Goal: Task Accomplishment & Management: Manage account settings

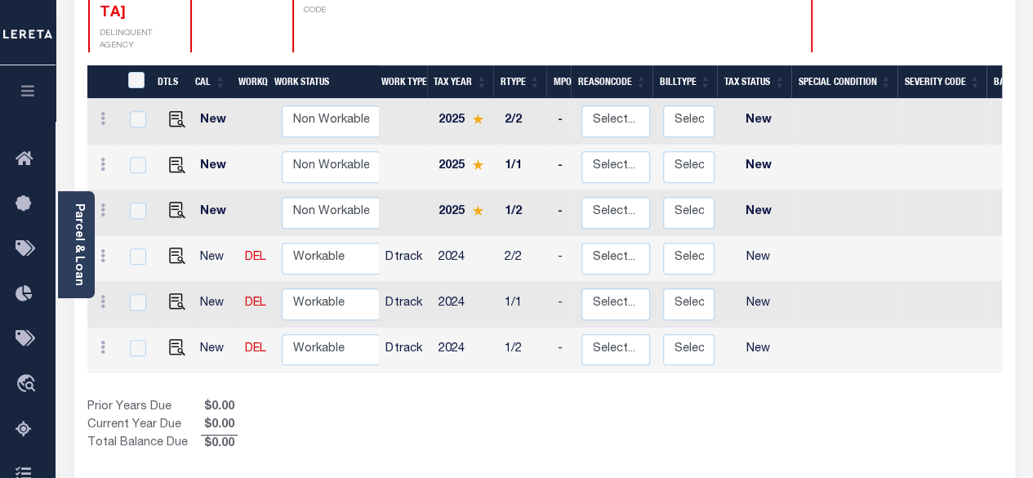
scroll to position [295, 0]
click at [171, 339] on img "" at bounding box center [177, 347] width 16 height 16
checkbox input "true"
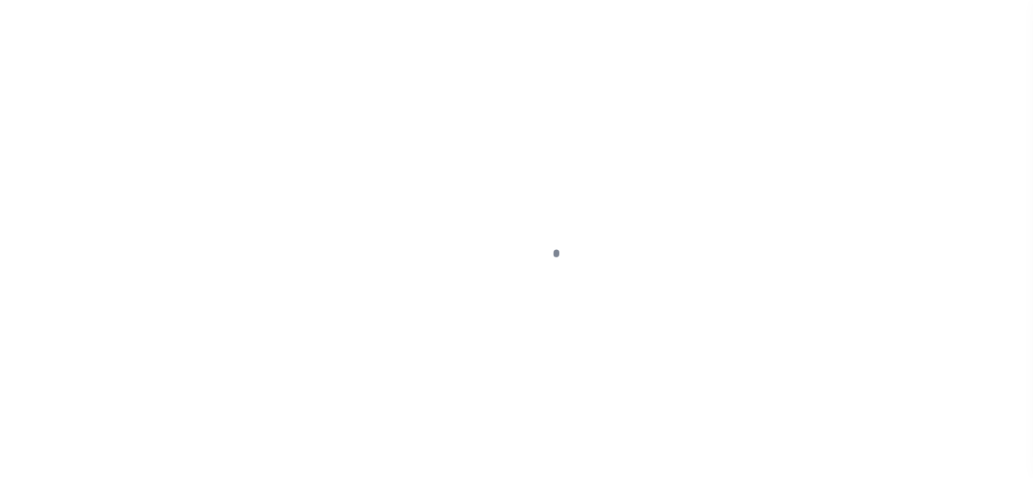
select select "NW2"
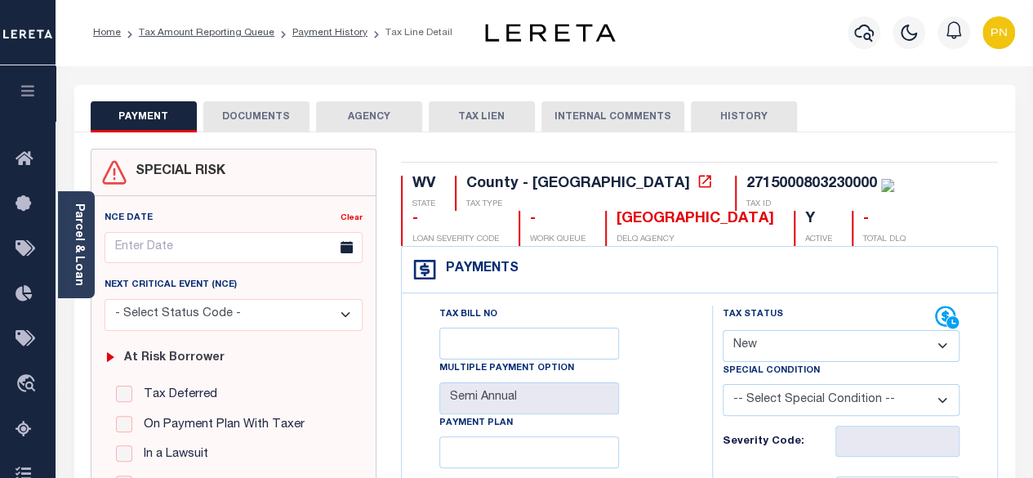
click at [240, 121] on button "DOCUMENTS" at bounding box center [256, 116] width 106 height 31
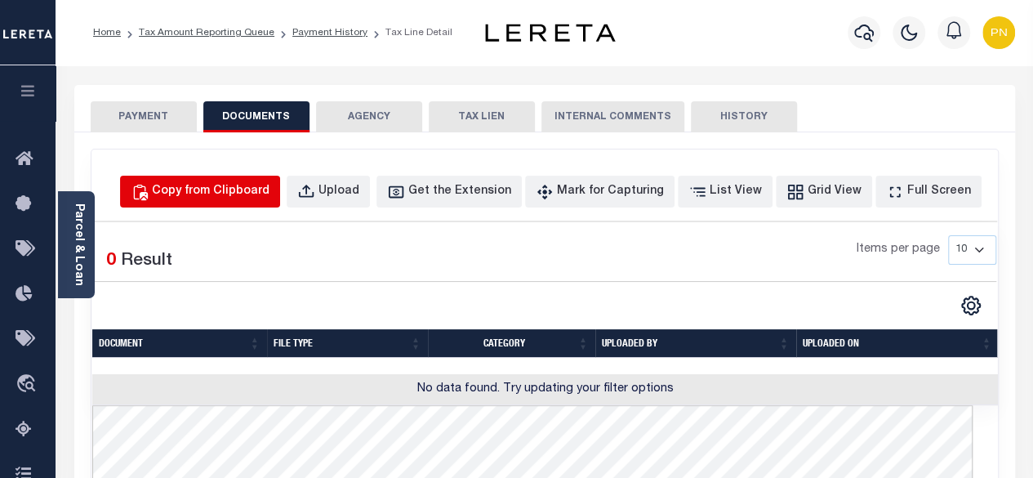
click at [219, 185] on div "Copy from Clipboard" at bounding box center [211, 192] width 118 height 18
select select "POP"
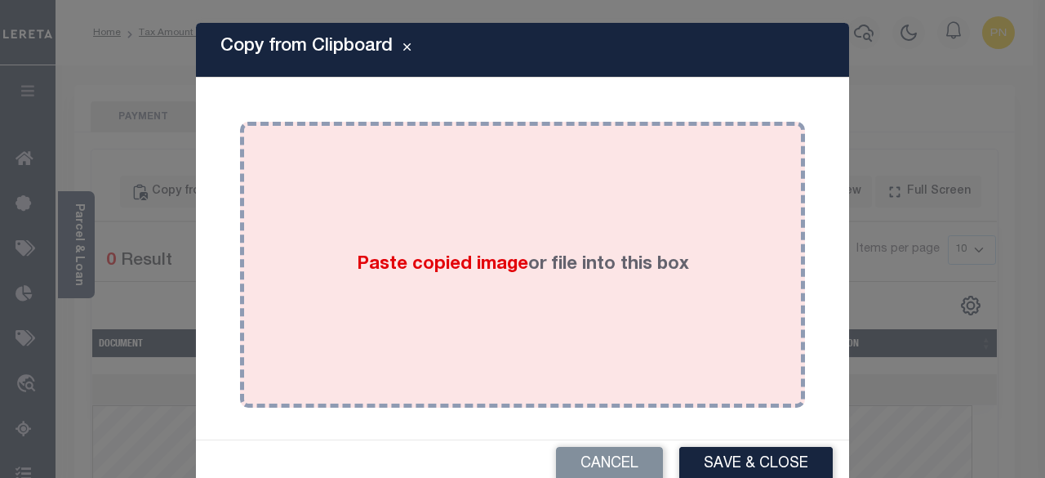
click at [255, 195] on div "Paste copied image or file into this box" at bounding box center [522, 264] width 541 height 261
click at [483, 180] on div "Paste copied image or file into this box" at bounding box center [522, 264] width 541 height 261
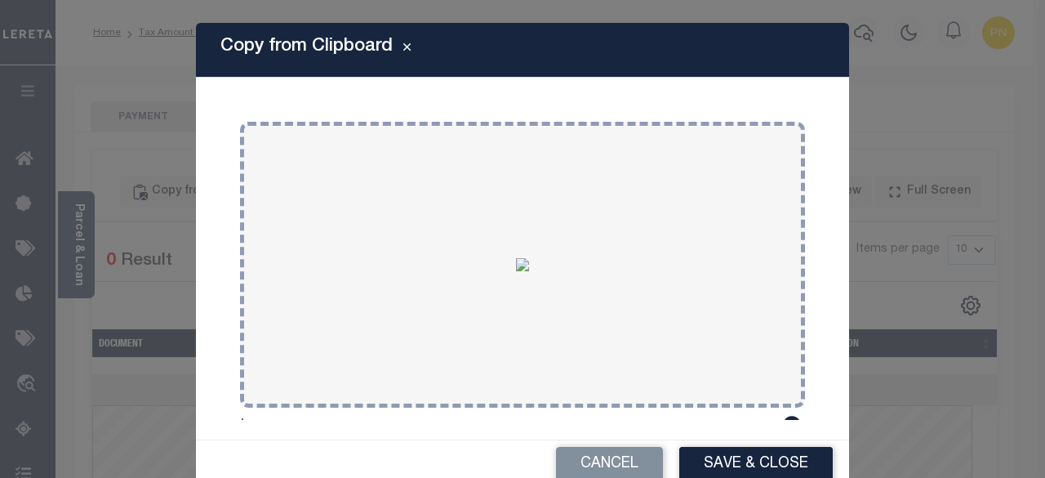
click at [751, 457] on button "Save & Close" at bounding box center [756, 464] width 154 height 35
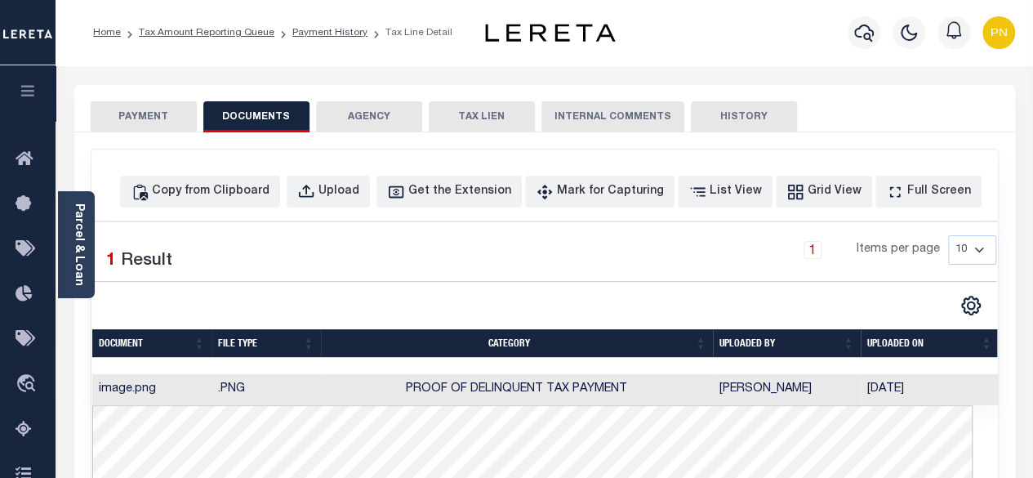
click at [154, 117] on button "PAYMENT" at bounding box center [144, 116] width 106 height 31
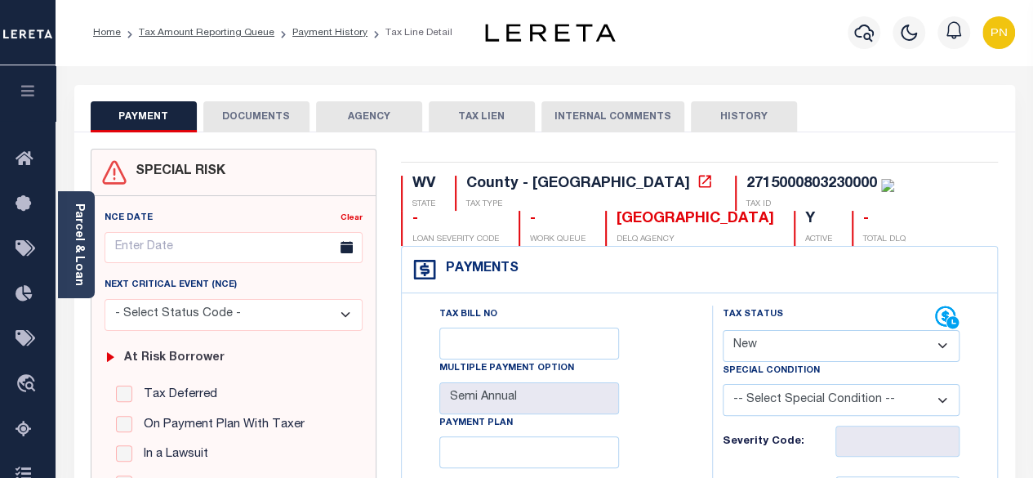
click at [926, 345] on select "- Select Status Code - Open Due/Unpaid Paid Incomplete No Tax Due Internal Refu…" at bounding box center [842, 346] width 238 height 32
select select "PYD"
click at [723, 330] on select "- Select Status Code - Open Due/Unpaid Paid Incomplete No Tax Due Internal Refu…" at bounding box center [842, 346] width 238 height 32
type input "[DATE]"
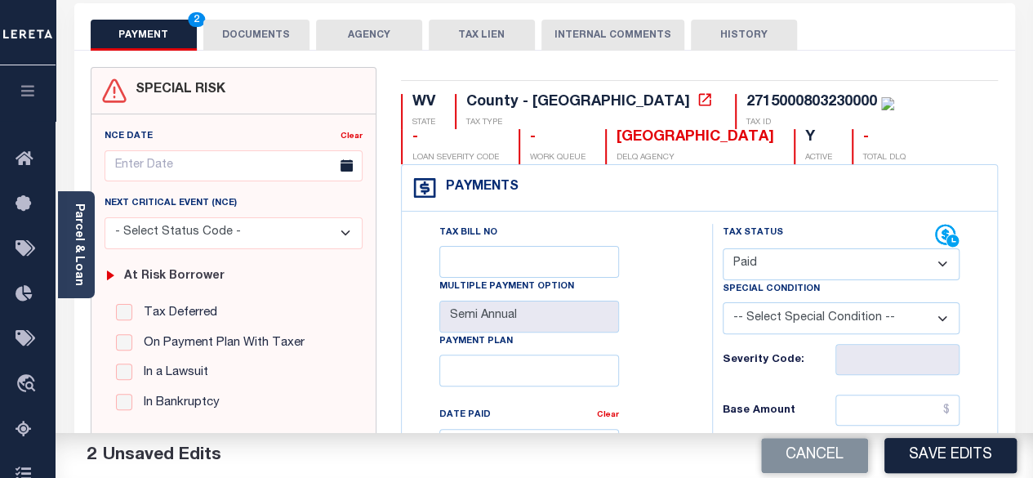
scroll to position [245, 0]
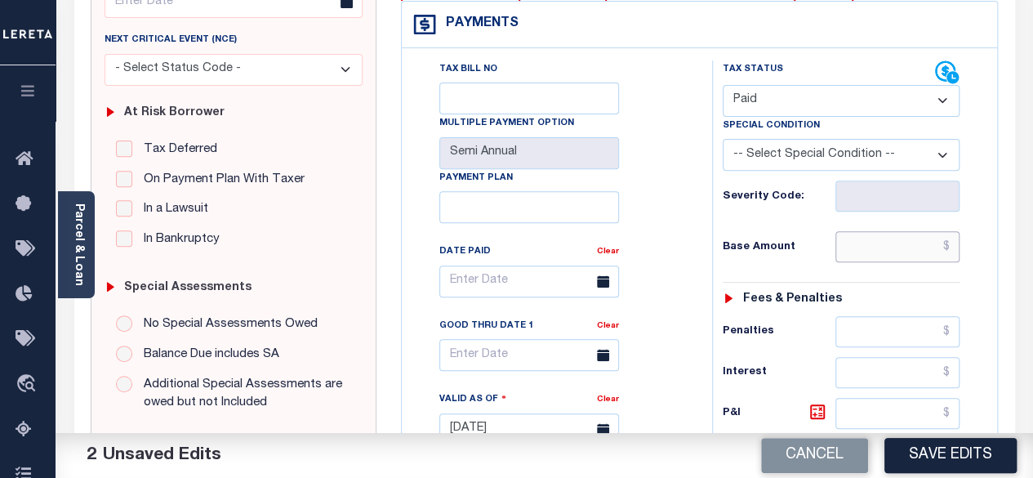
click at [952, 247] on input "text" at bounding box center [897, 246] width 124 height 31
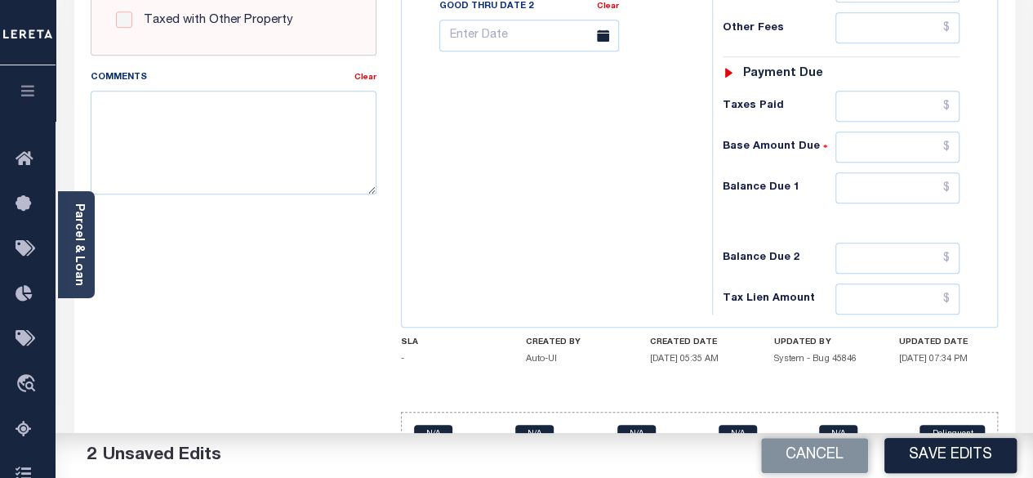
scroll to position [735, 0]
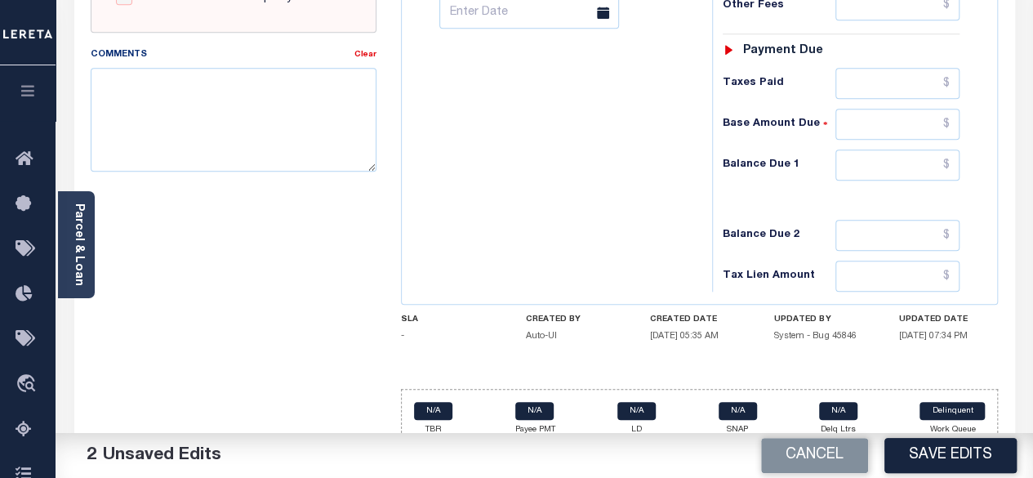
type input "$0.00"
click at [950, 156] on input "text" at bounding box center [897, 164] width 124 height 31
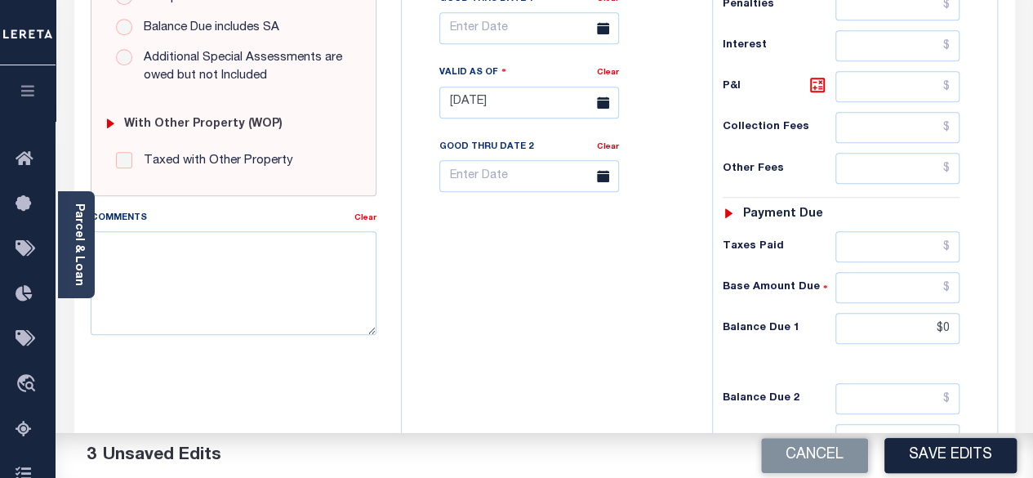
click at [633, 299] on div "Tax Bill No Multiple Payment Option Semi Annual Payment Plan Clear" at bounding box center [553, 94] width 294 height 721
type input "$0.00"
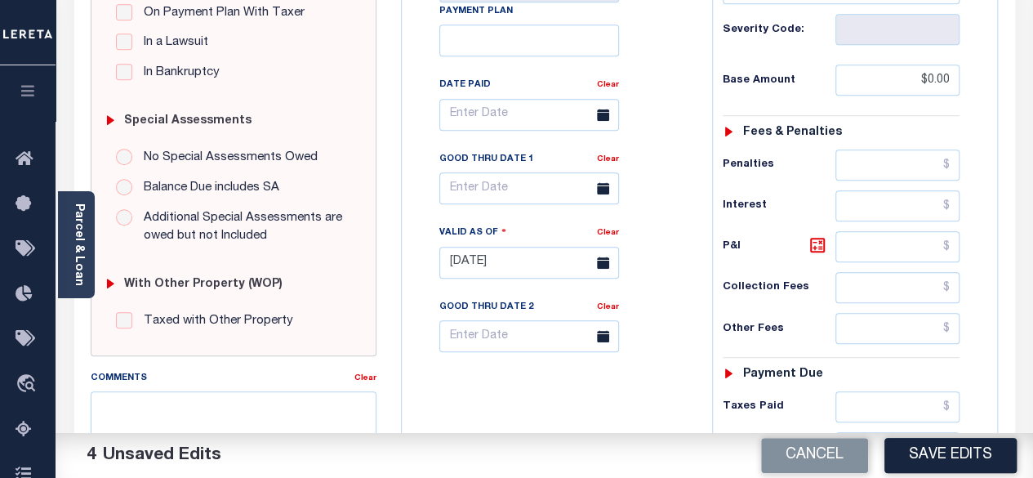
scroll to position [408, 0]
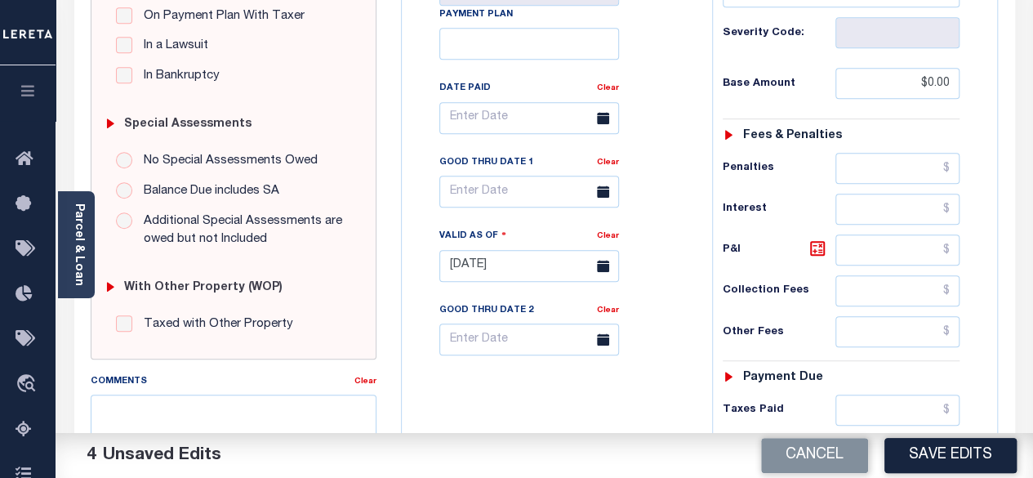
click at [933, 454] on button "Save Edits" at bounding box center [950, 455] width 132 height 35
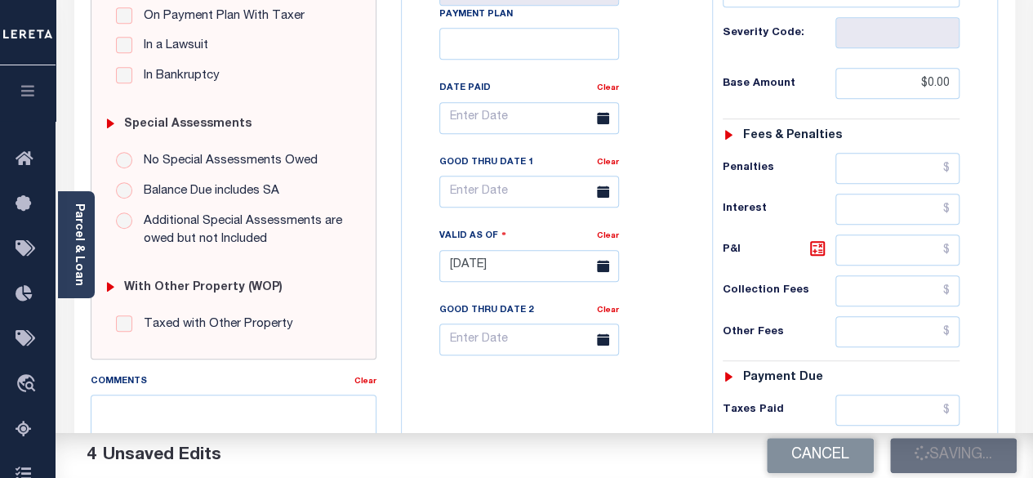
checkbox input "false"
type input "$0"
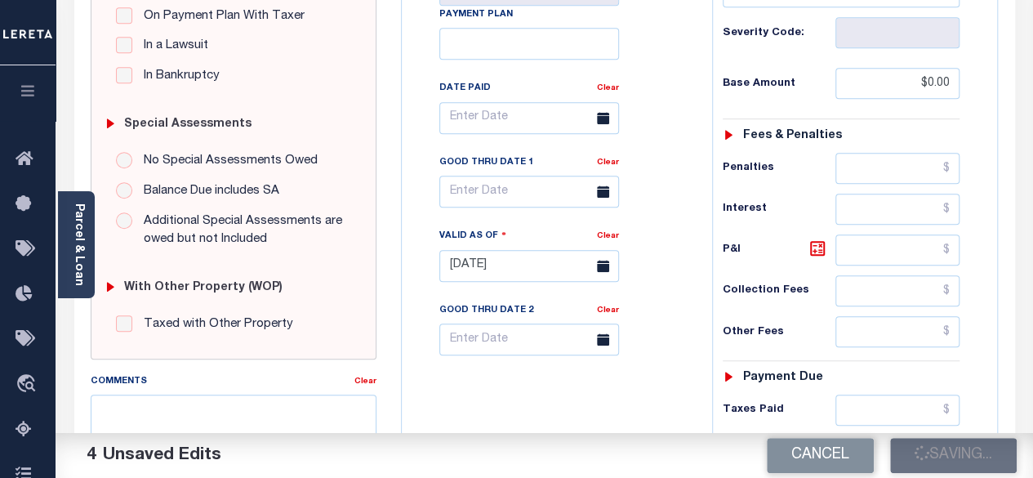
type input "$0"
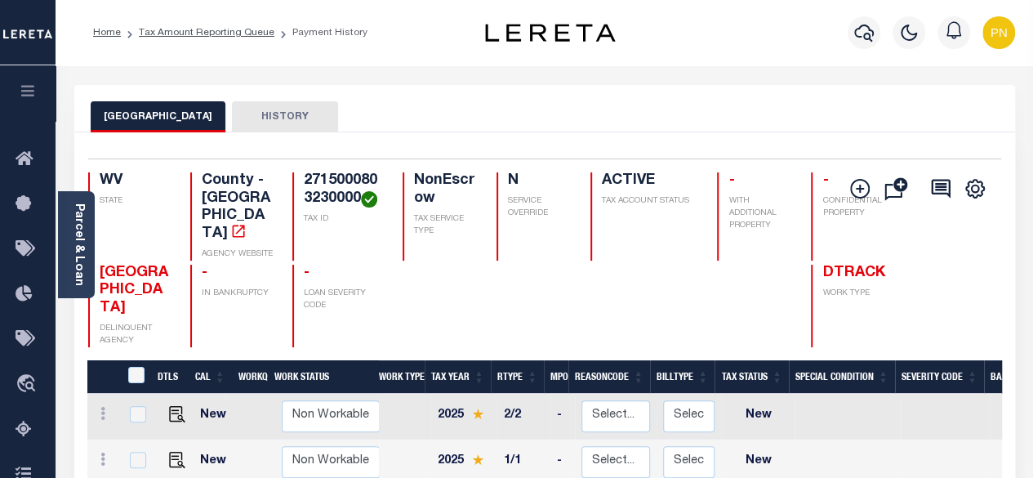
scroll to position [245, 0]
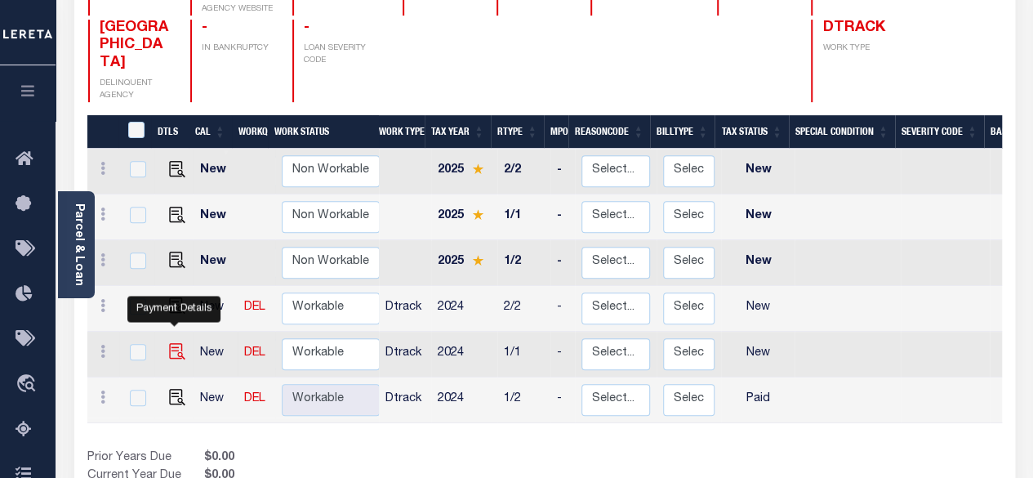
click at [173, 343] on img "" at bounding box center [177, 351] width 16 height 16
checkbox input "true"
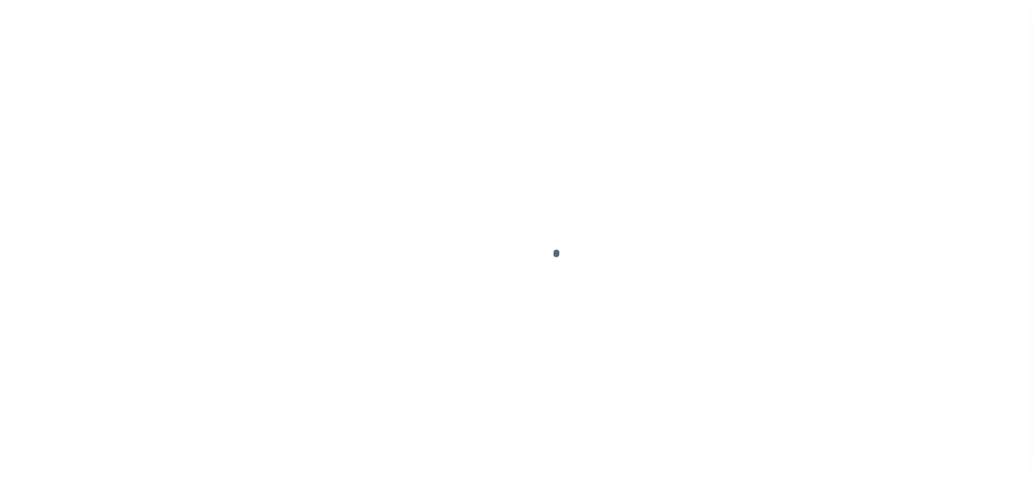
select select "NW2"
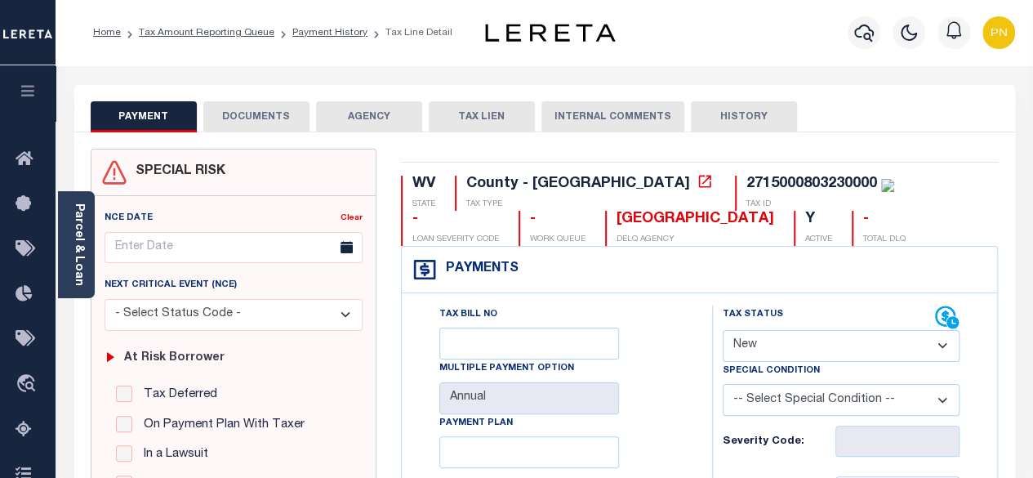
click at [254, 110] on button "DOCUMENTS" at bounding box center [256, 116] width 106 height 31
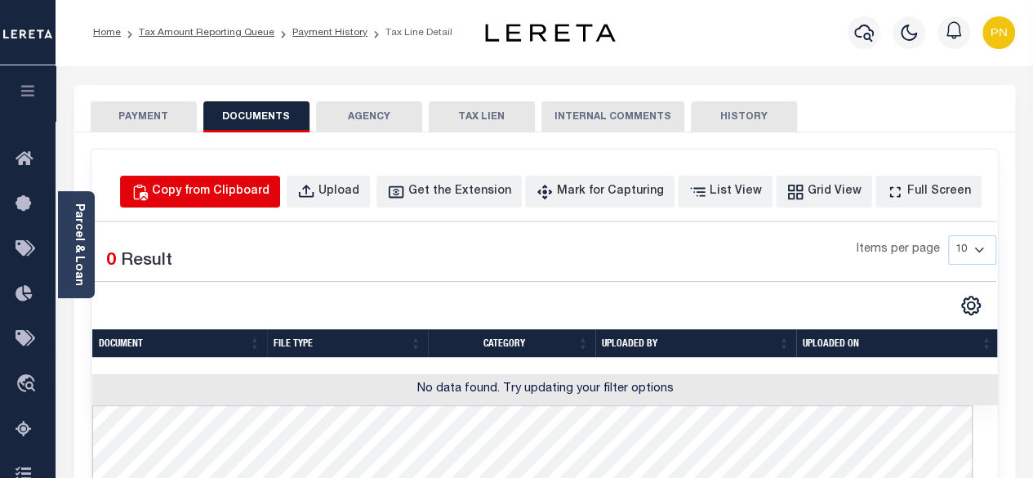
click at [251, 193] on div "Copy from Clipboard" at bounding box center [211, 192] width 118 height 18
select select "POP"
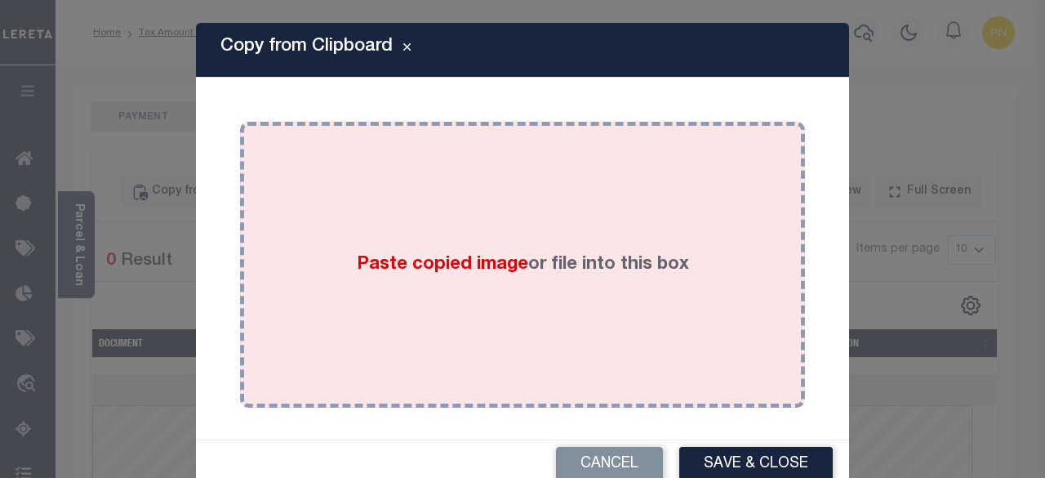
click at [510, 185] on div "Paste copied image or file into this box" at bounding box center [522, 264] width 541 height 261
click at [510, 186] on div "Paste copied image or file into this box" at bounding box center [522, 264] width 541 height 261
click at [470, 176] on div "Paste copied image or file into this box" at bounding box center [522, 264] width 541 height 261
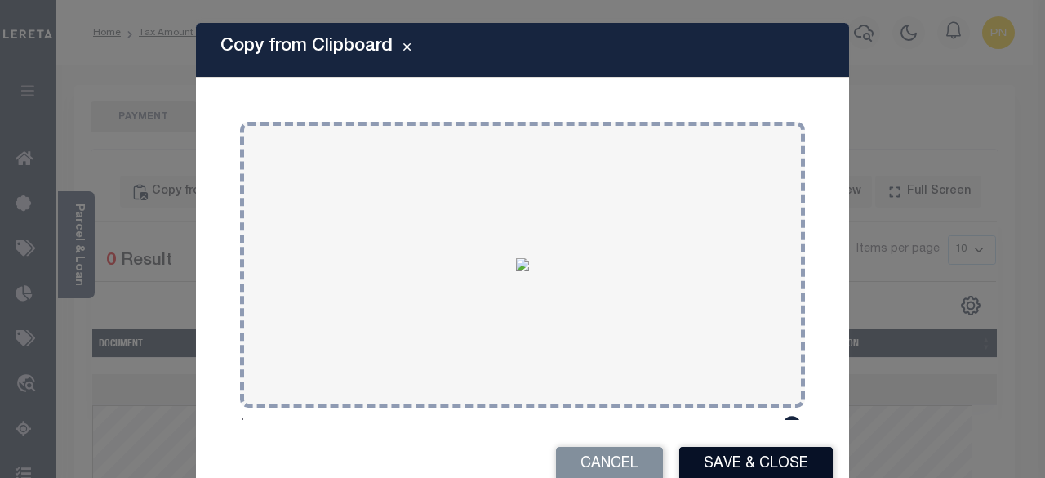
click at [766, 466] on button "Save & Close" at bounding box center [756, 464] width 154 height 35
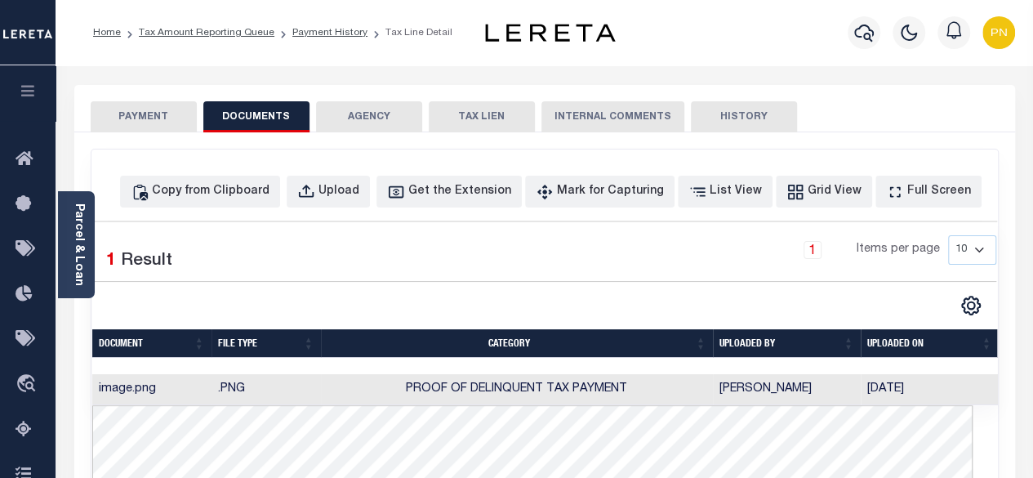
click at [128, 119] on button "PAYMENT" at bounding box center [144, 116] width 106 height 31
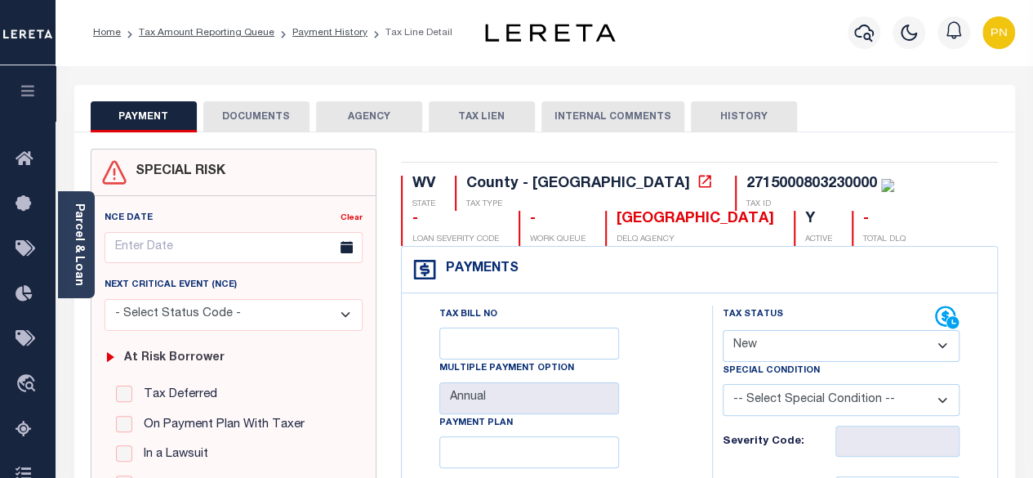
click at [935, 349] on select "- Select Status Code - Open Due/Unpaid Paid Incomplete No Tax Due Internal Refu…" at bounding box center [842, 346] width 238 height 32
select select "PYD"
click at [723, 330] on select "- Select Status Code - Open Due/Unpaid Paid Incomplete No Tax Due Internal Refu…" at bounding box center [842, 346] width 238 height 32
type input "09/08/2025"
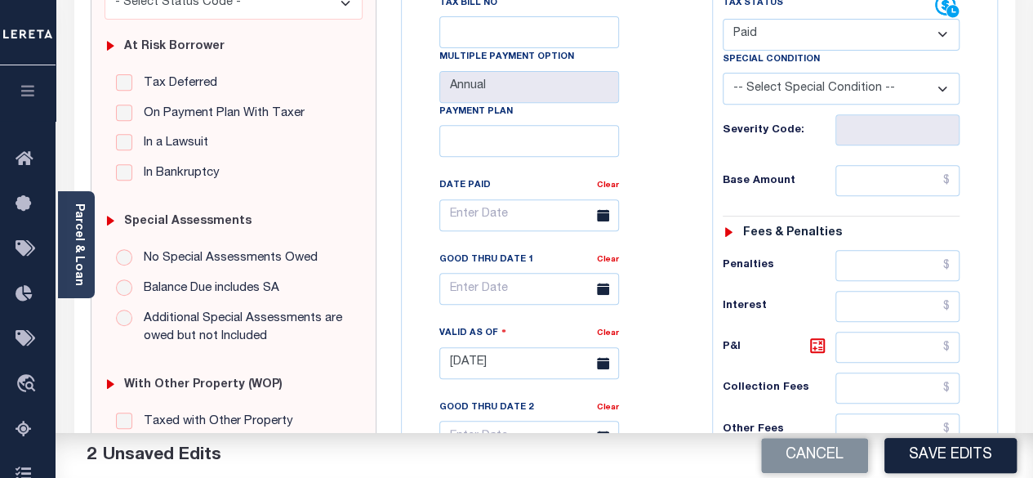
scroll to position [327, 0]
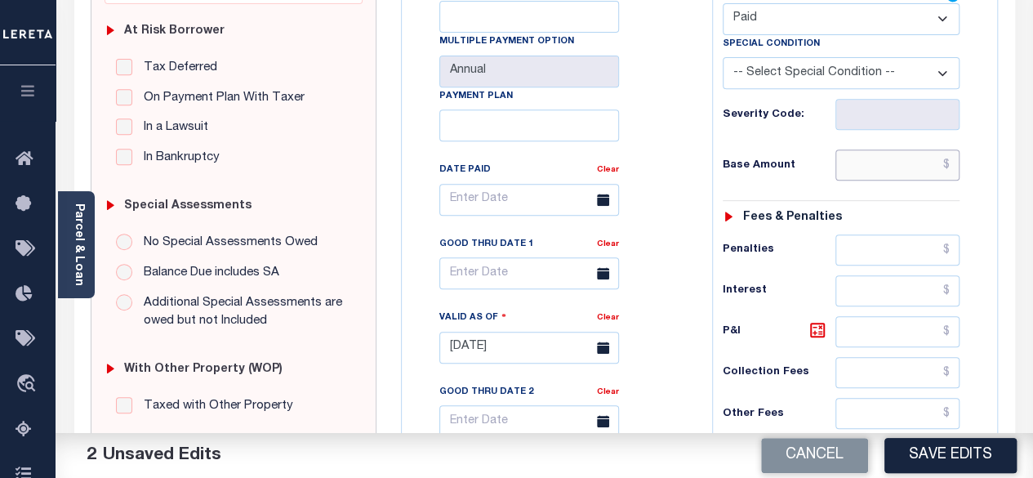
click at [952, 162] on input "text" at bounding box center [897, 164] width 124 height 31
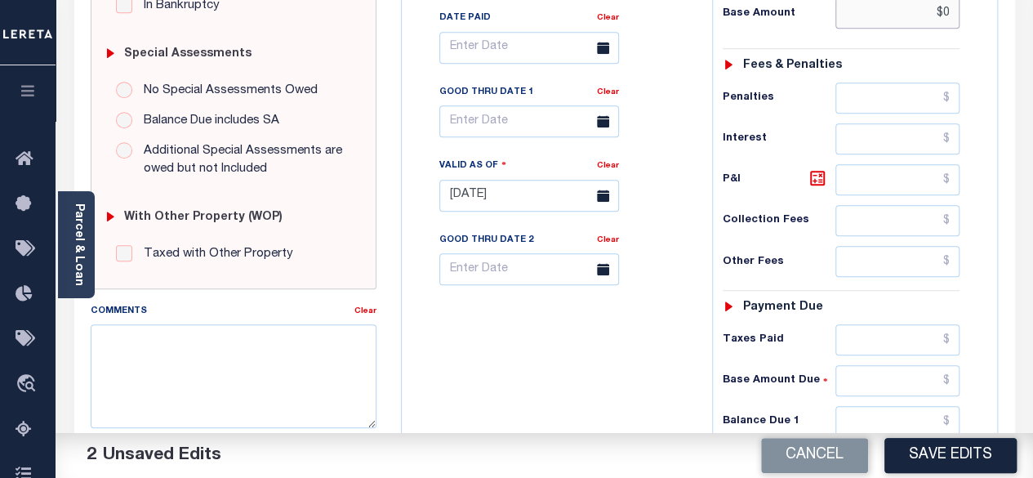
scroll to position [490, 0]
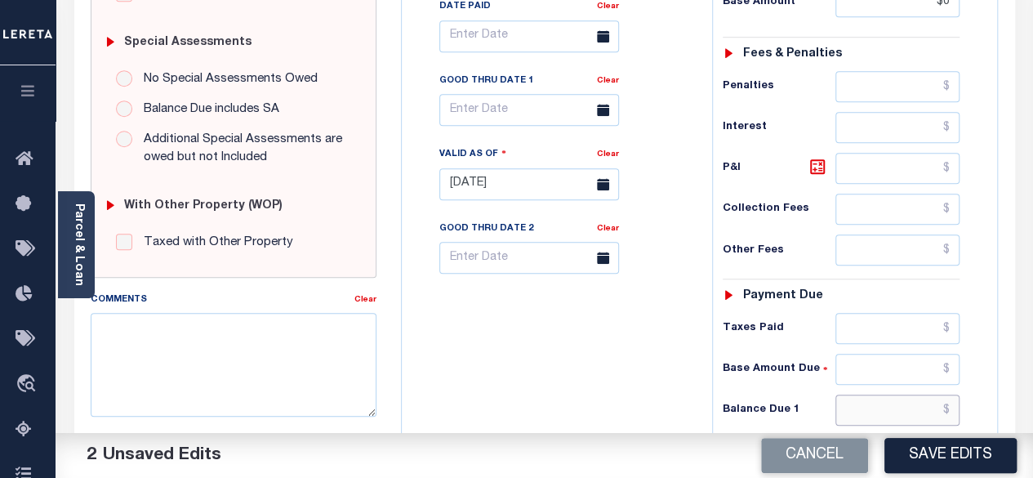
click at [954, 407] on input "text" at bounding box center [897, 409] width 124 height 31
type input "$0.00"
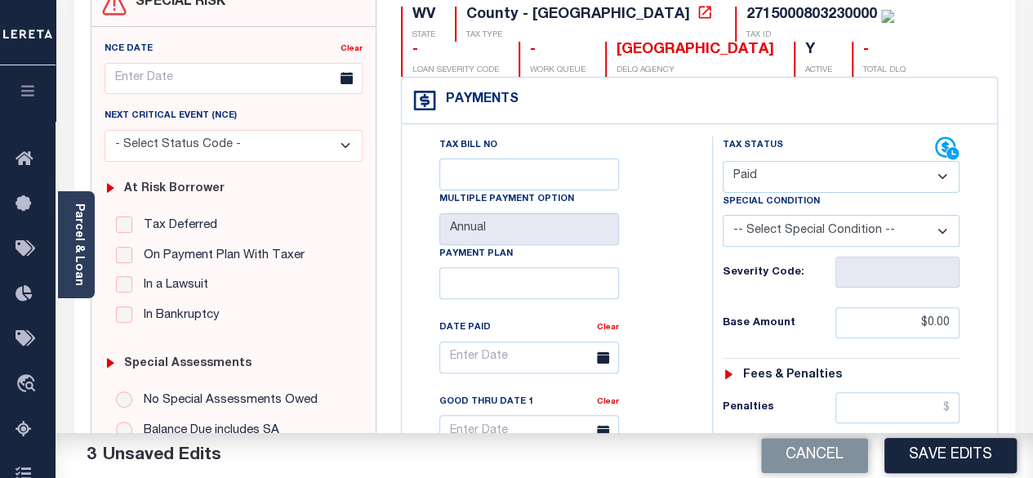
scroll to position [0, 0]
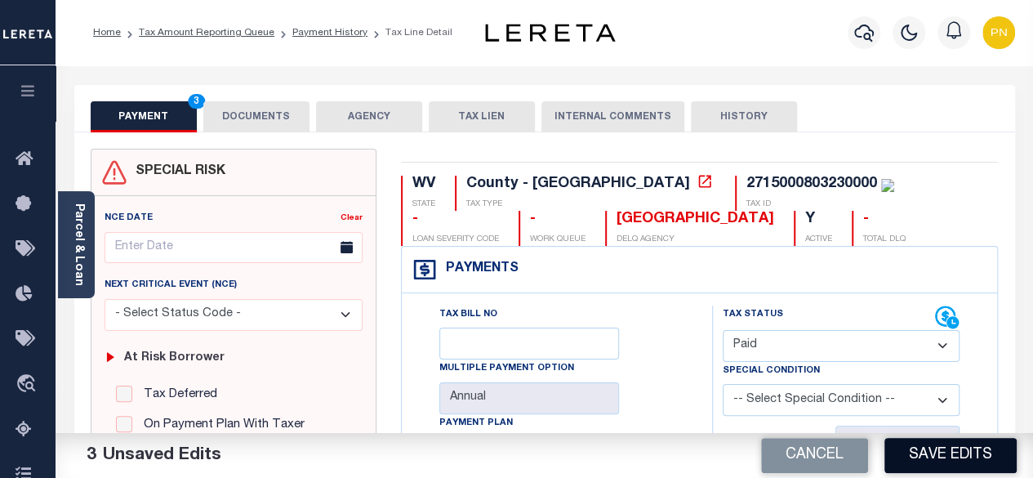
click at [949, 447] on button "Save Edits" at bounding box center [950, 455] width 132 height 35
type input "$0.00"
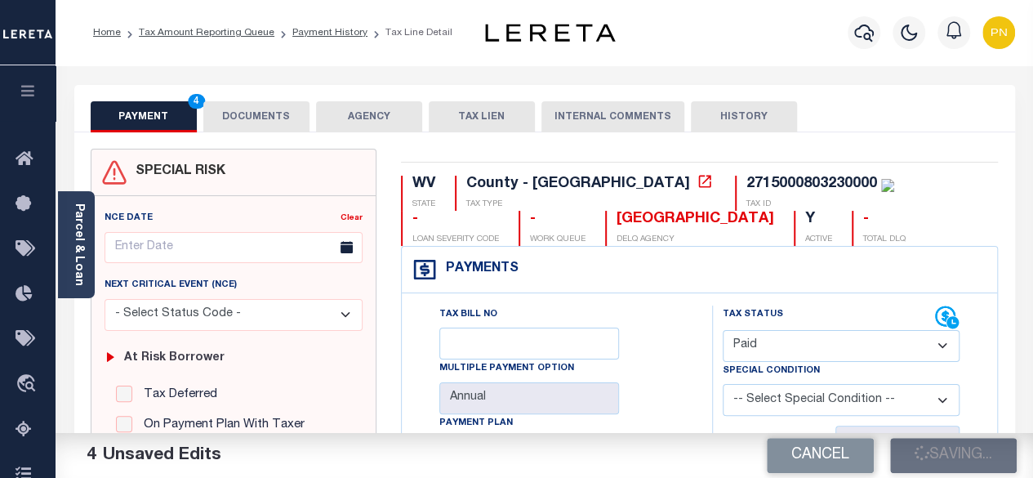
checkbox input "false"
type input "$0"
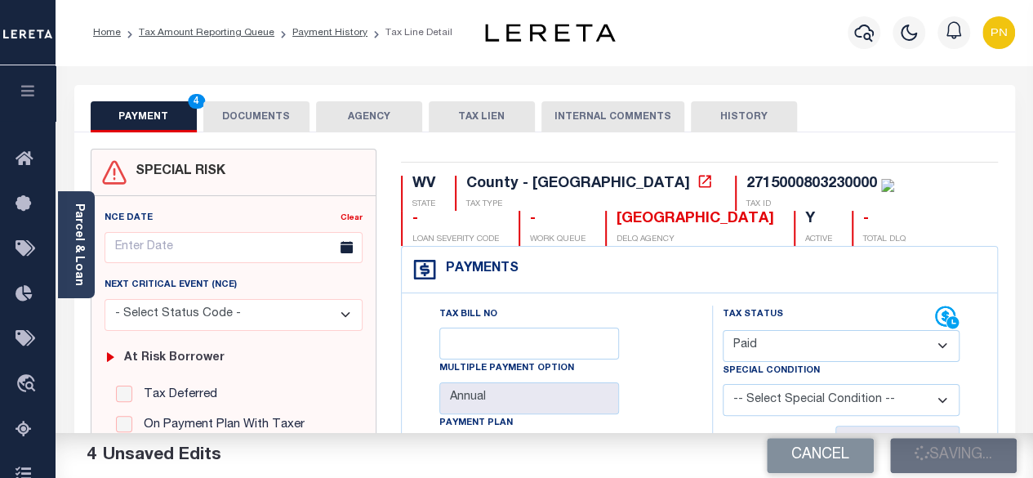
type input "$0"
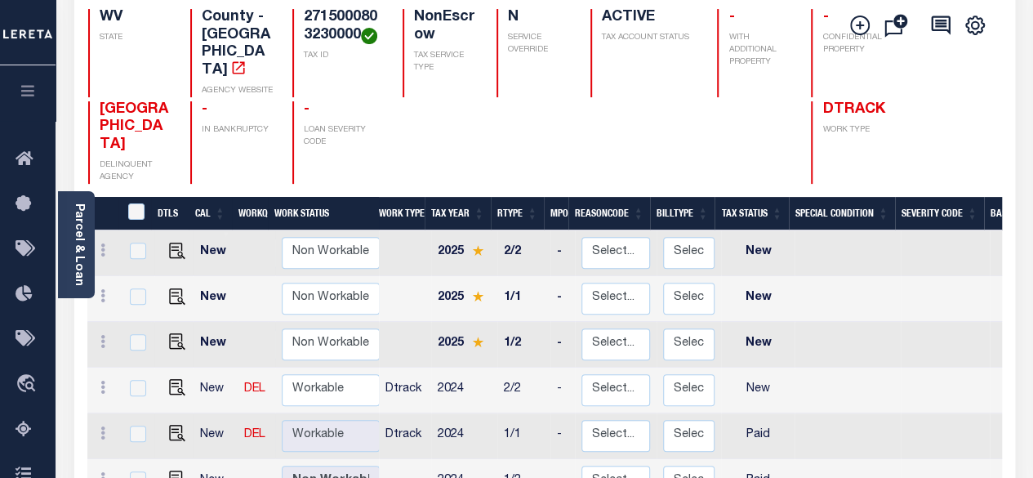
scroll to position [327, 0]
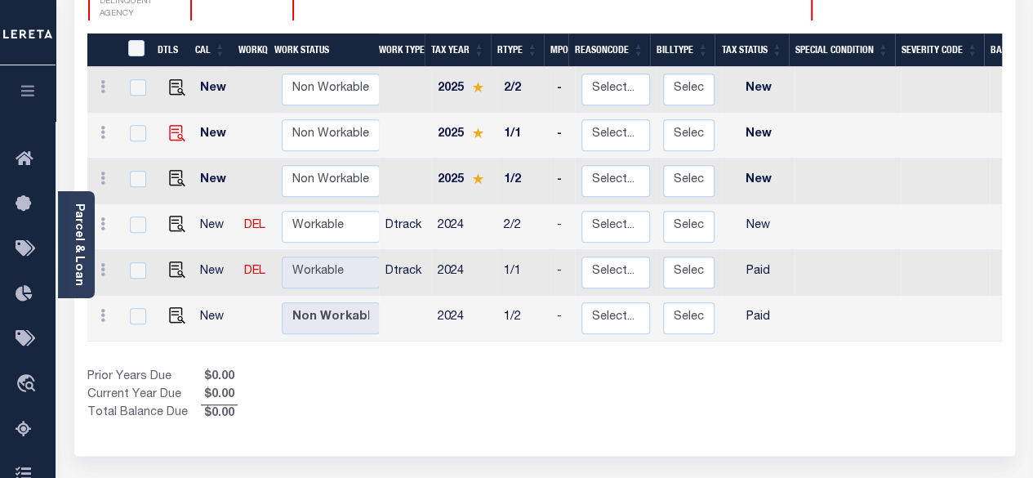
click at [175, 125] on img at bounding box center [177, 133] width 16 height 16
checkbox input "true"
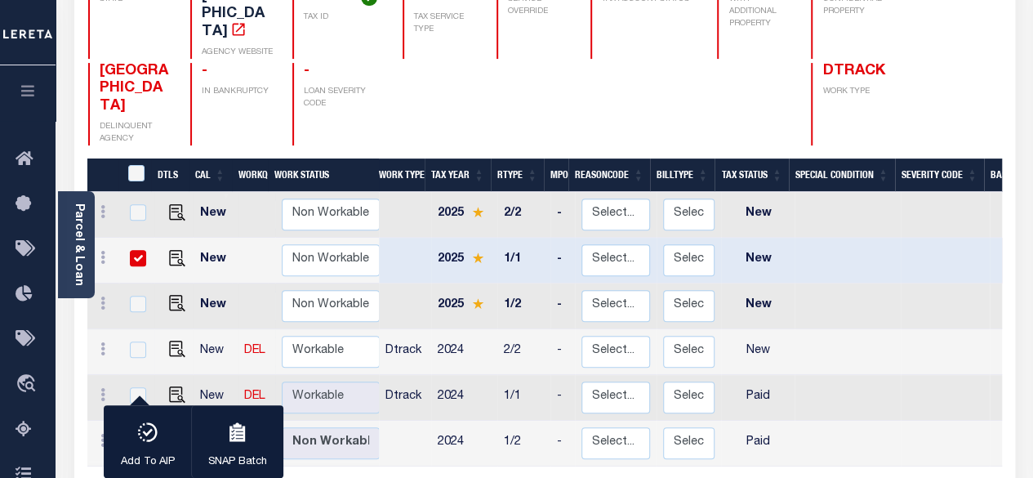
scroll to position [245, 0]
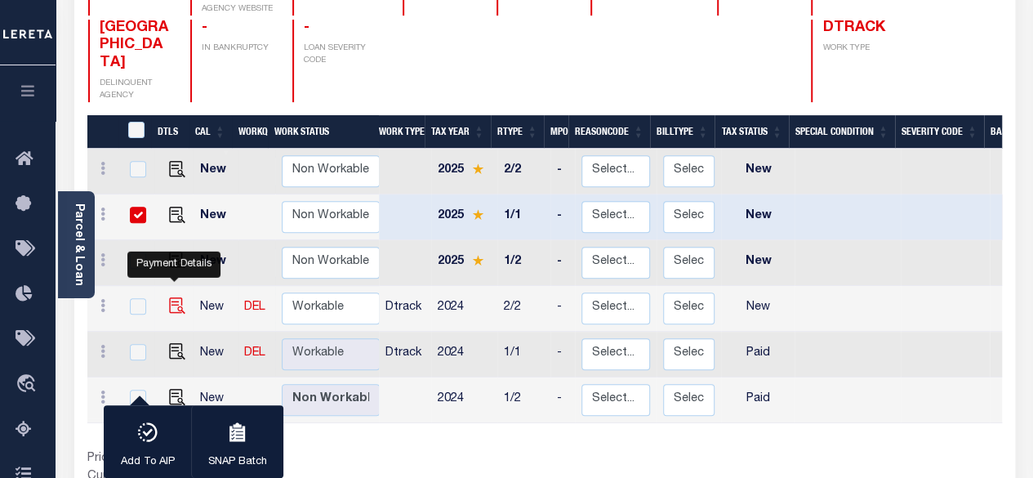
click at [178, 297] on img "" at bounding box center [177, 305] width 16 height 16
checkbox input "true"
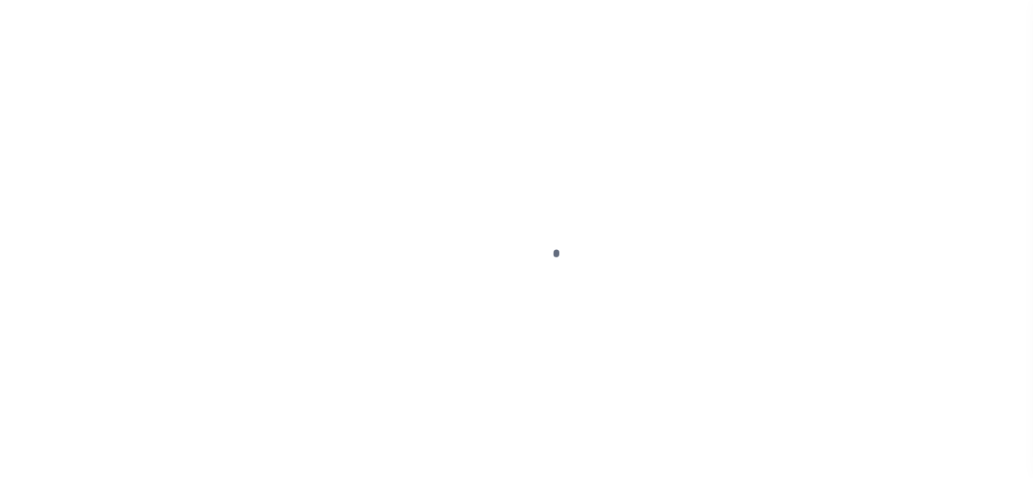
select select "NW2"
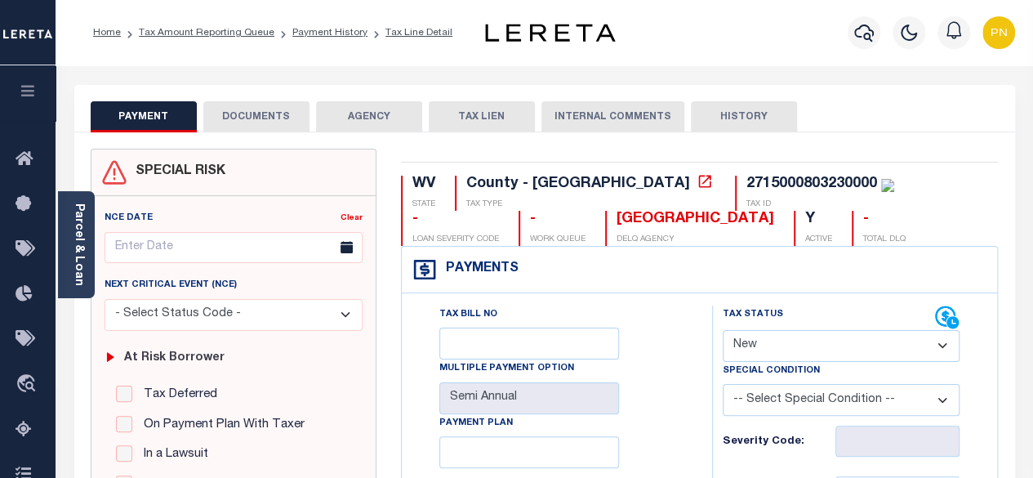
click at [254, 122] on button "DOCUMENTS" at bounding box center [256, 116] width 106 height 31
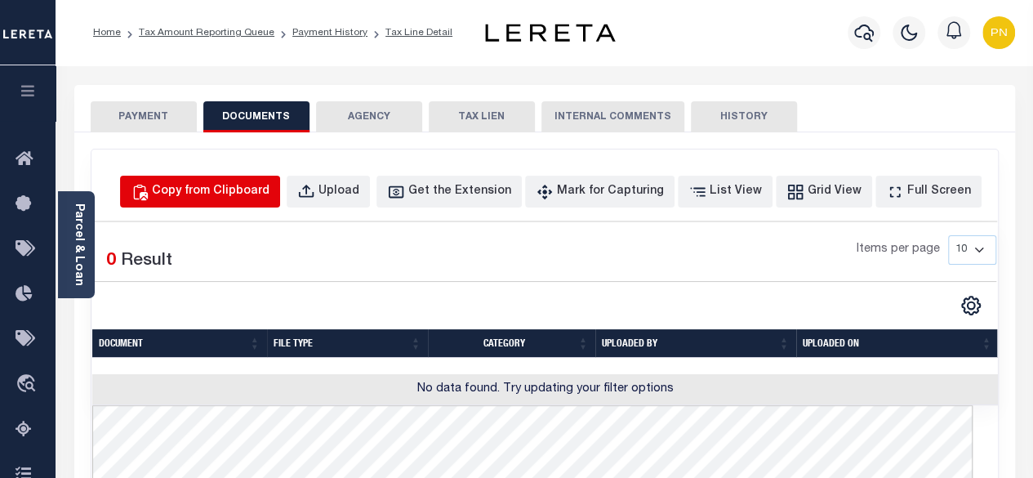
click at [237, 184] on div "Copy from Clipboard" at bounding box center [211, 192] width 118 height 18
select select "POP"
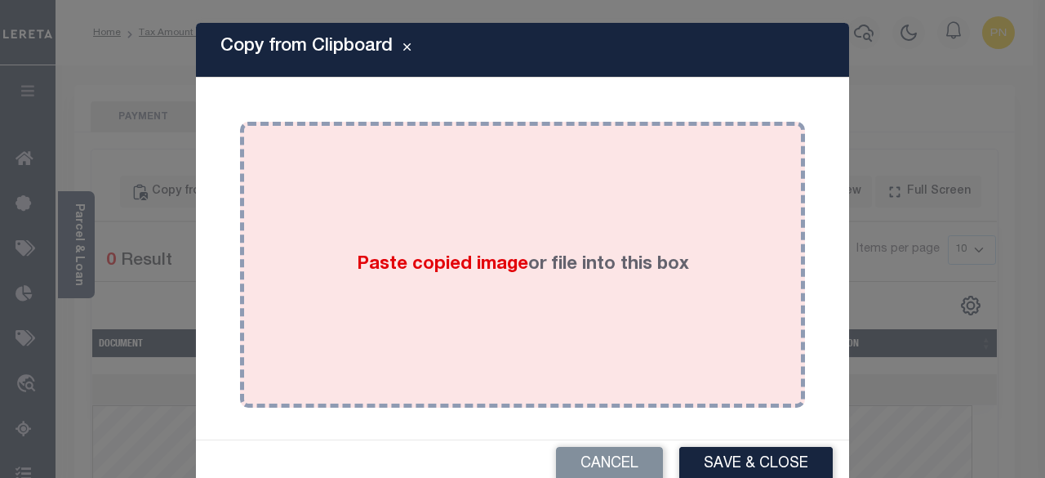
click at [515, 185] on div "Paste copied image or file into this box" at bounding box center [522, 264] width 541 height 261
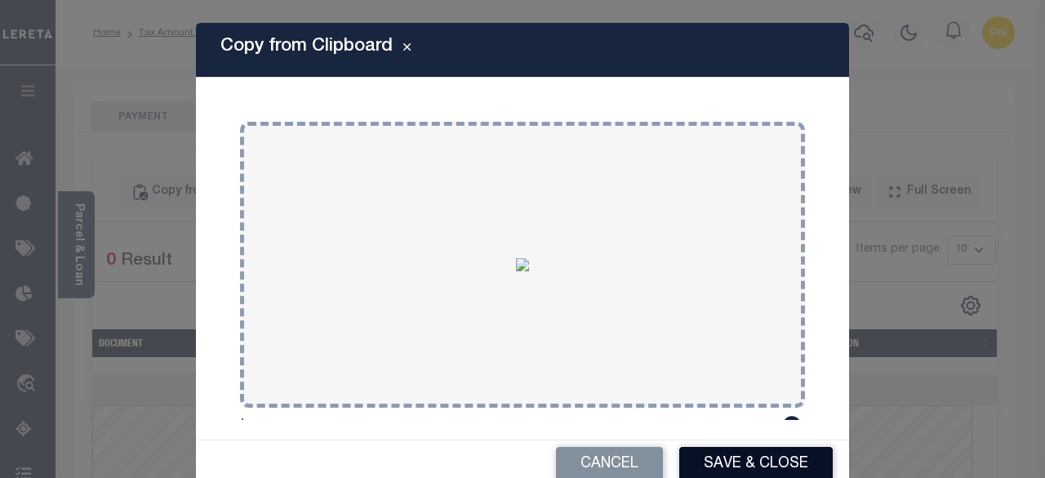
click at [750, 465] on button "Save & Close" at bounding box center [756, 464] width 154 height 35
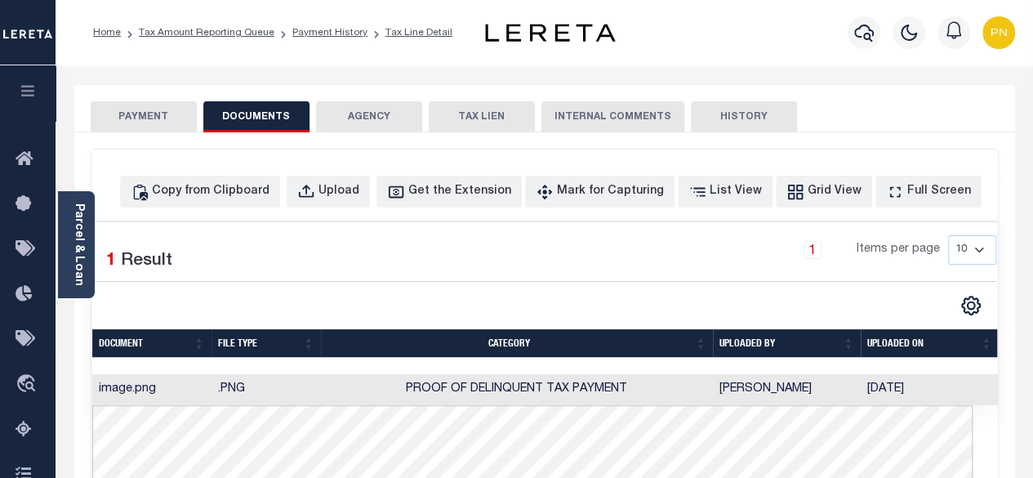
click at [144, 121] on button "PAYMENT" at bounding box center [144, 116] width 106 height 31
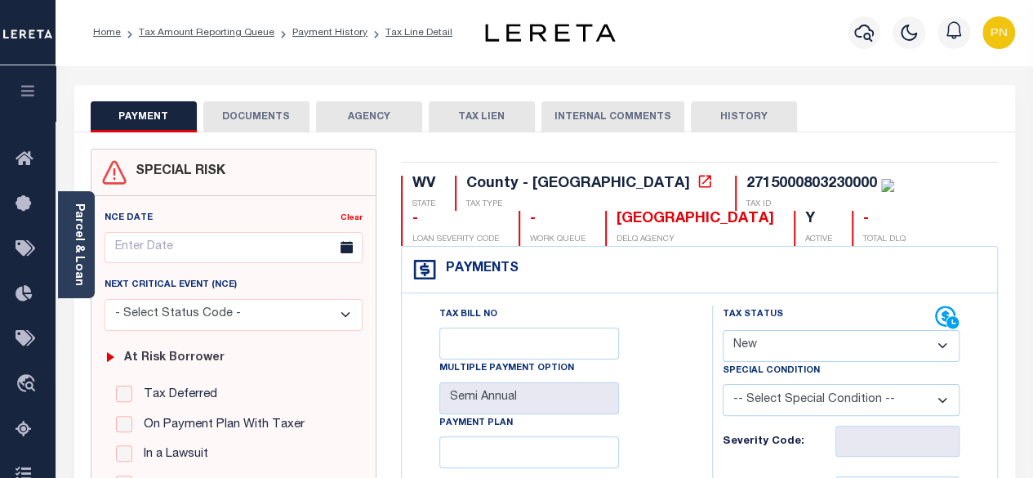
click at [946, 349] on select "- Select Status Code - Open Due/Unpaid Paid Incomplete No Tax Due Internal Refu…" at bounding box center [842, 346] width 238 height 32
select select "PYD"
click at [723, 330] on select "- Select Status Code - Open Due/Unpaid Paid Incomplete No Tax Due Internal Refu…" at bounding box center [842, 346] width 238 height 32
type input "[DATE]"
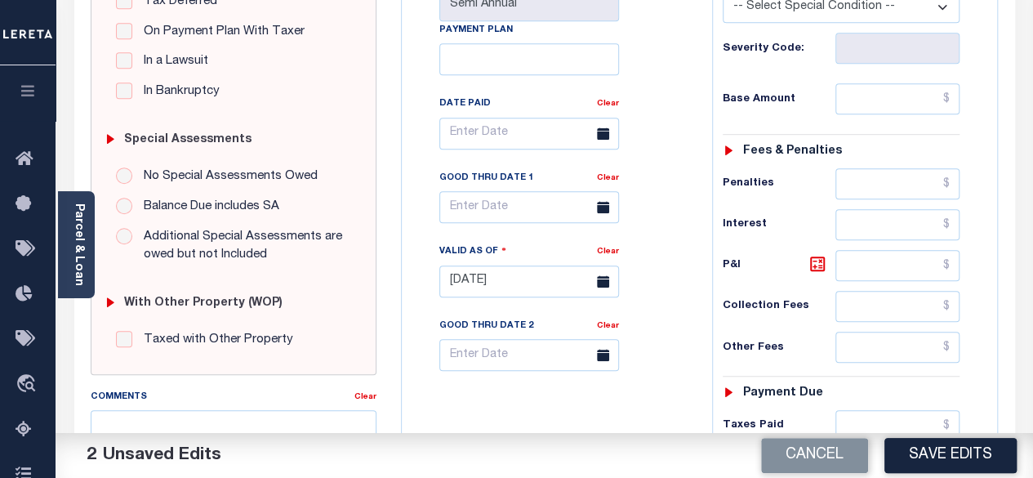
scroll to position [408, 0]
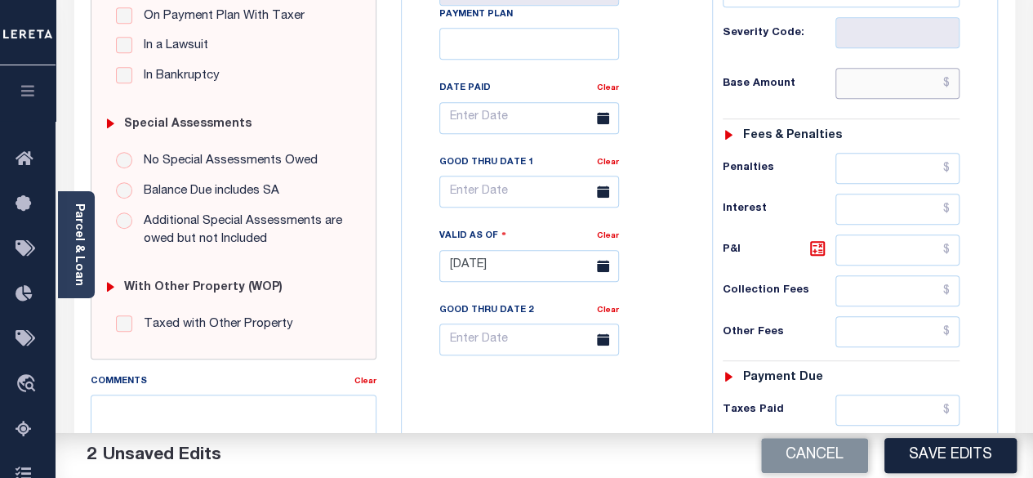
click at [956, 78] on input "text" at bounding box center [897, 83] width 124 height 31
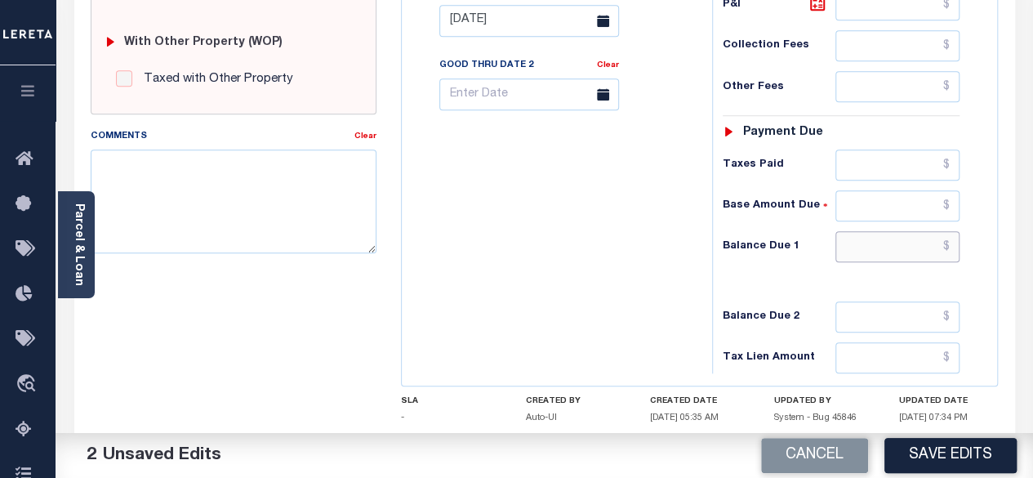
click at [950, 243] on input "text" at bounding box center [897, 246] width 124 height 31
type input "$00.00"
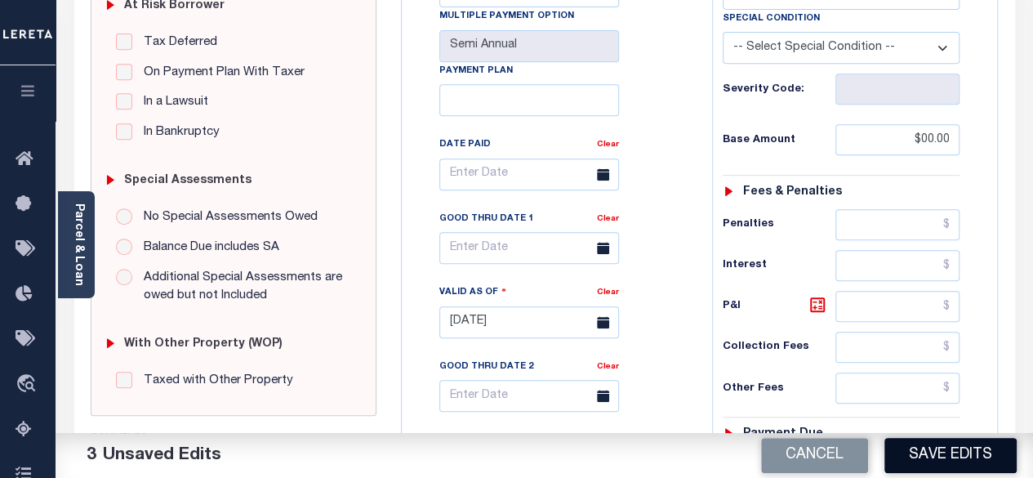
scroll to position [157, 0]
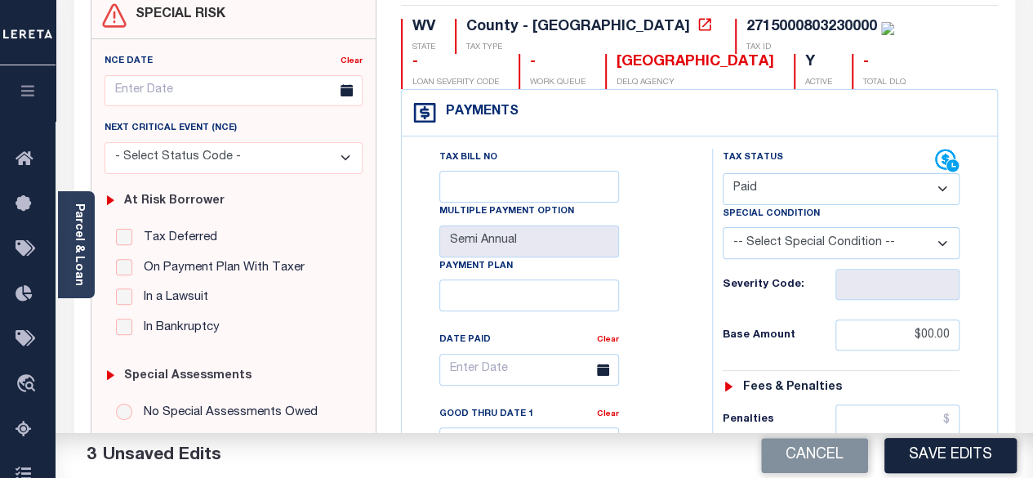
click at [939, 459] on button "Save Edits" at bounding box center [950, 455] width 132 height 35
type input "$0.00"
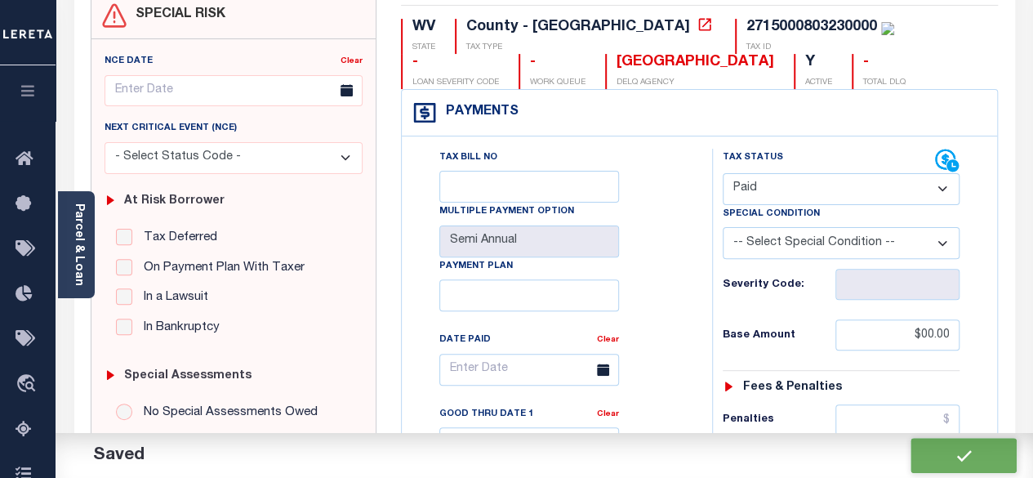
checkbox input "false"
type input "$0"
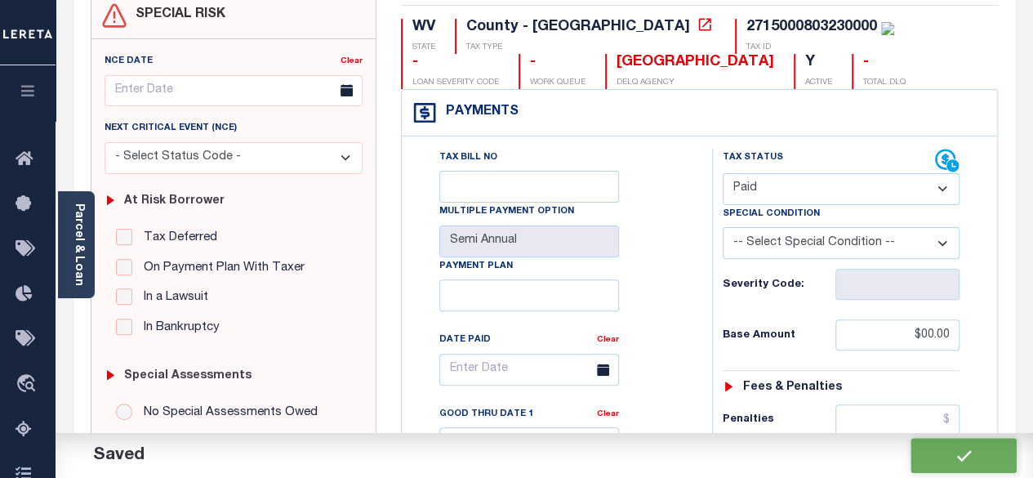
type input "$0"
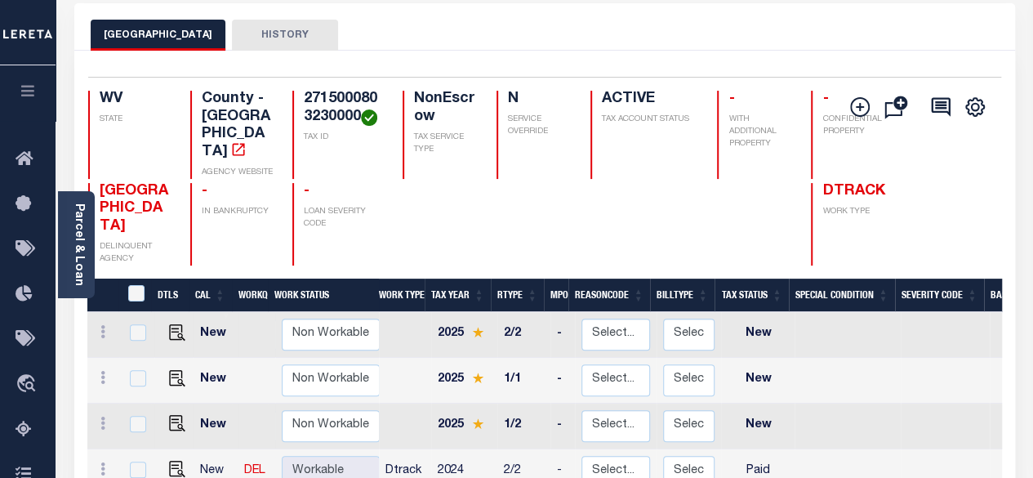
scroll to position [327, 0]
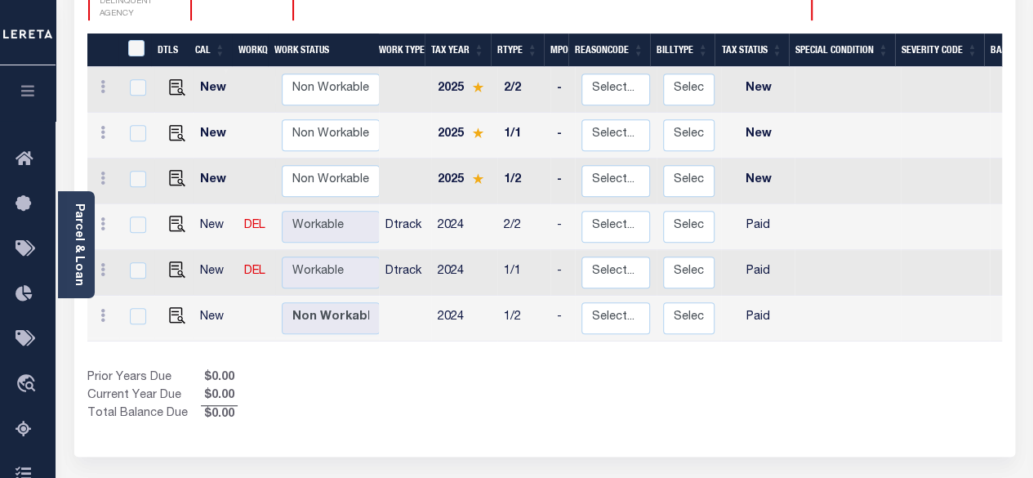
click at [22, 434] on icon at bounding box center [29, 430] width 26 height 20
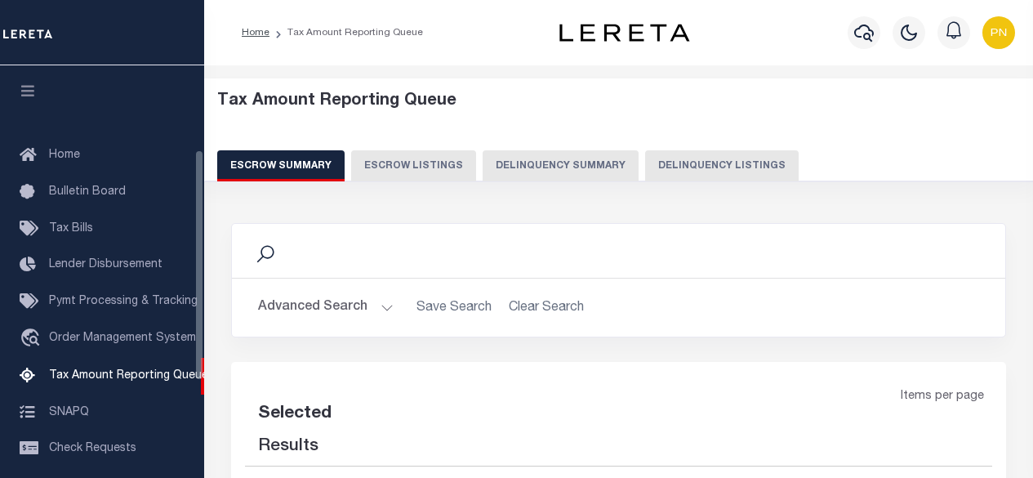
select select "100"
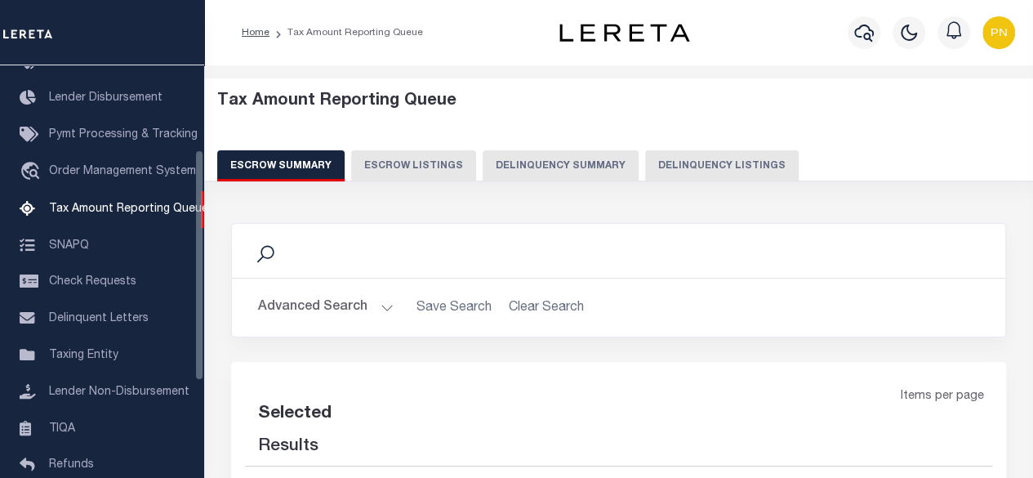
select select "100"
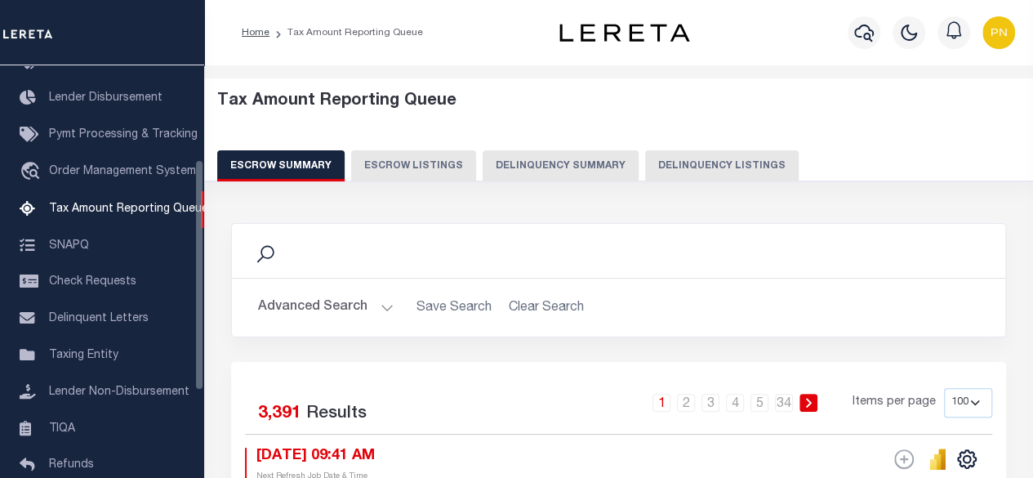
scroll to position [167, 0]
click at [743, 172] on button "Delinquency Listings" at bounding box center [722, 165] width 154 height 31
select select "100"
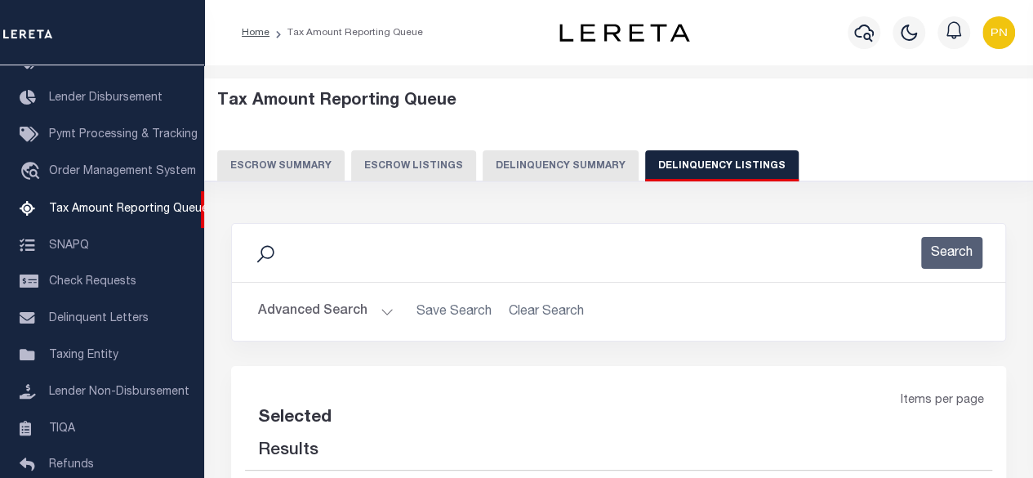
select select "100"
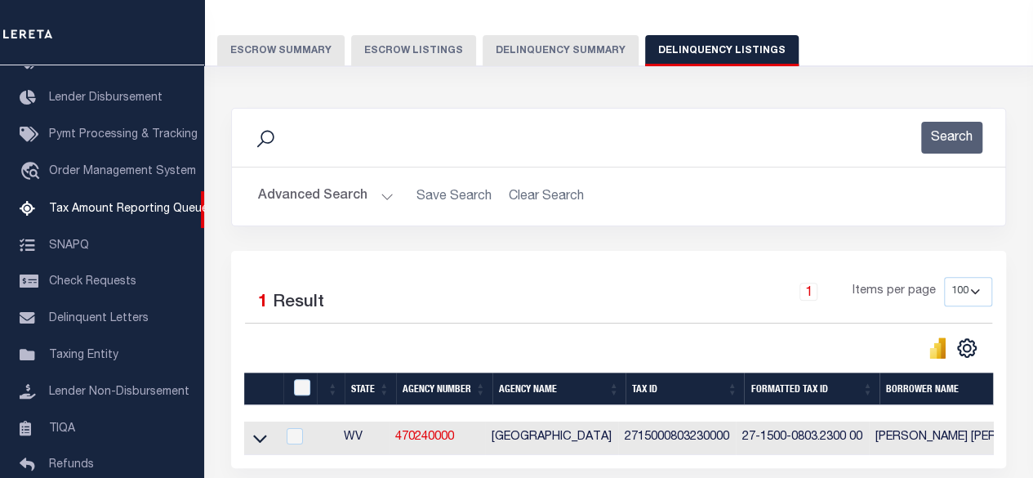
scroll to position [163, 0]
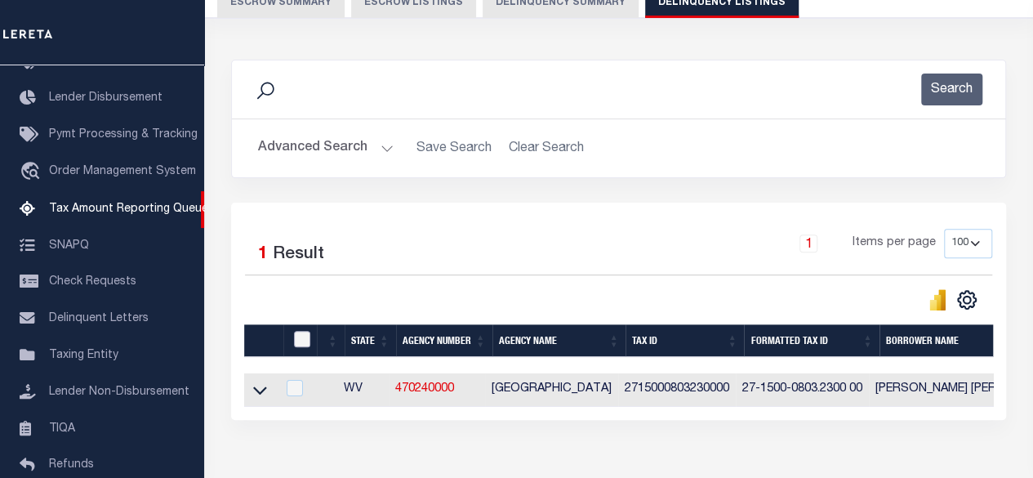
click at [299, 336] on input "checkbox" at bounding box center [302, 339] width 16 height 16
checkbox input "true"
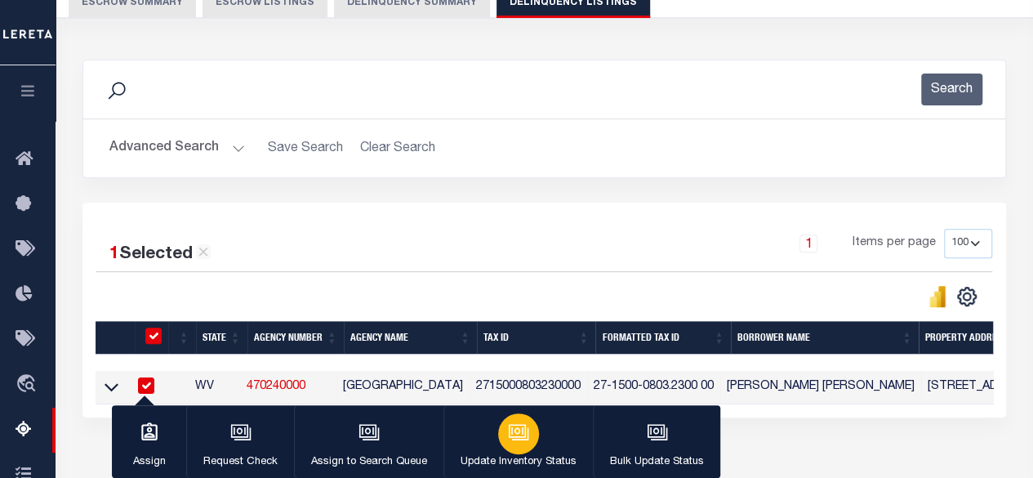
click at [511, 443] on icon "button" at bounding box center [518, 431] width 21 height 21
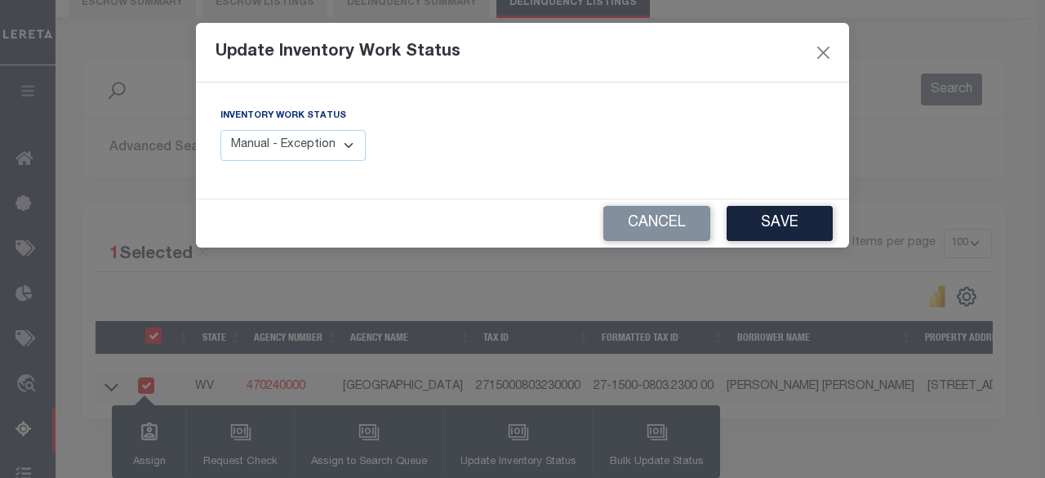
click at [336, 144] on select "Manual - Exception Pended - Awaiting Search Late Add Exception Completed" at bounding box center [292, 146] width 145 height 32
select select "4"
click at [220, 130] on select "Manual - Exception Pended - Awaiting Search Late Add Exception Completed" at bounding box center [292, 146] width 145 height 32
click at [754, 231] on button "Save" at bounding box center [780, 223] width 106 height 35
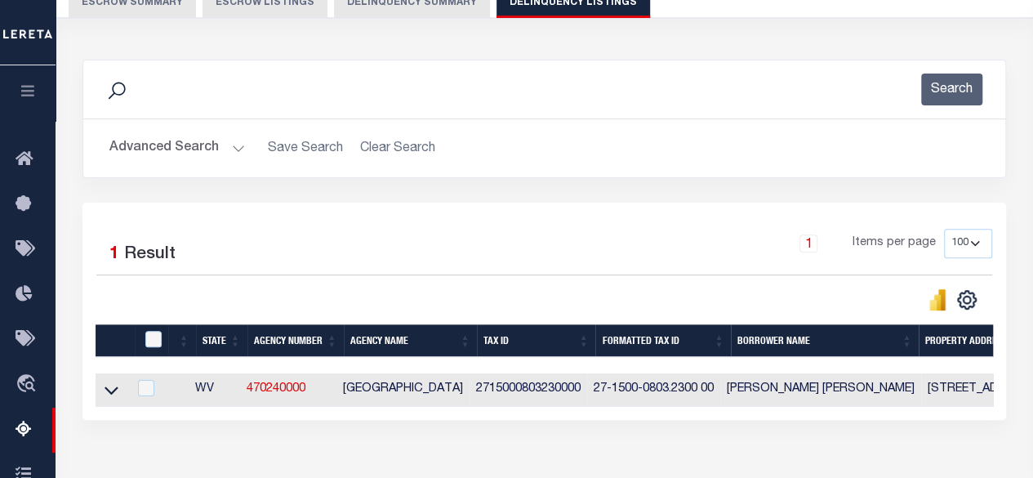
click at [199, 154] on button "Advanced Search" at bounding box center [177, 148] width 136 height 32
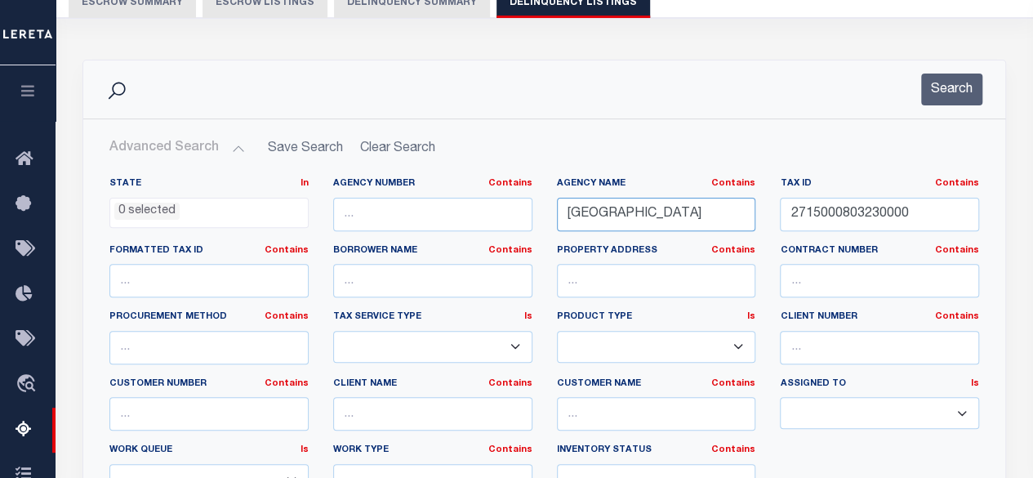
drag, startPoint x: 707, startPoint y: 215, endPoint x: 553, endPoint y: 205, distance: 154.6
click at [553, 205] on div "Agency Name Contains Contains Is MCDOWELL COUNTY" at bounding box center [657, 210] width 224 height 67
paste input "ARION"
type input "[GEOGRAPHIC_DATA]"
drag, startPoint x: 919, startPoint y: 211, endPoint x: 856, endPoint y: 220, distance: 63.5
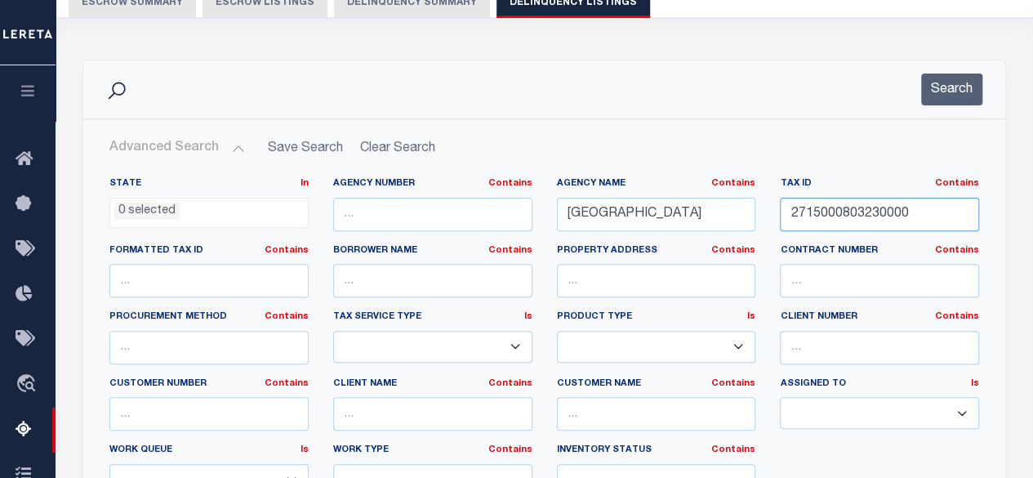
click at [753, 203] on div "State In In AK AL AR AZ CA CO CT DC DE FL GA GU HI IA ID IL IN KS KY LA MA MD M…" at bounding box center [544, 343] width 894 height 333
paste input "03012596"
type input "03012596"
click at [959, 89] on button "Search" at bounding box center [951, 89] width 61 height 32
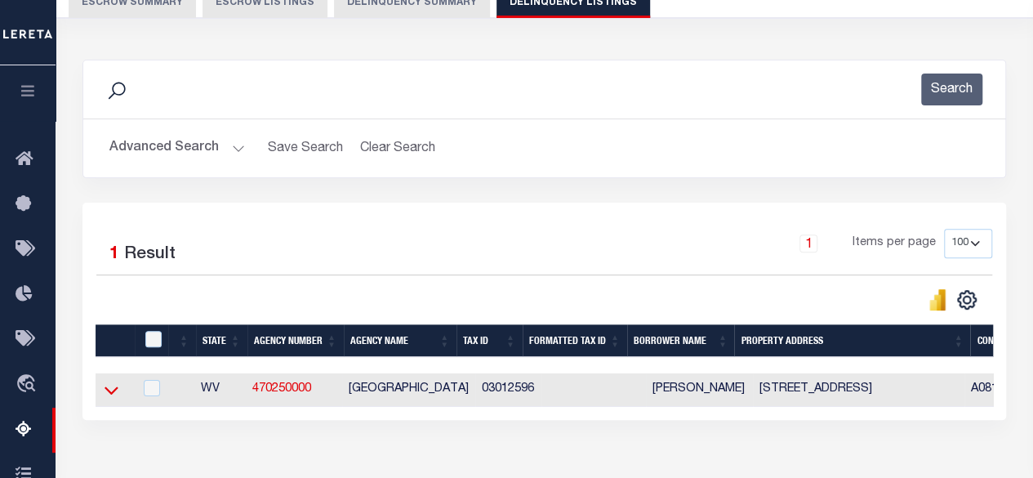
click at [111, 389] on icon at bounding box center [112, 389] width 14 height 17
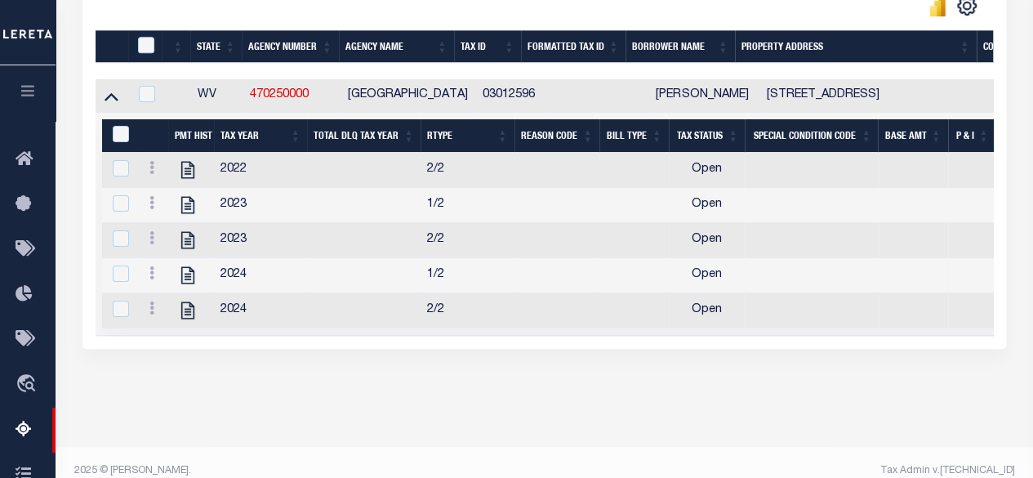
scroll to position [488, 0]
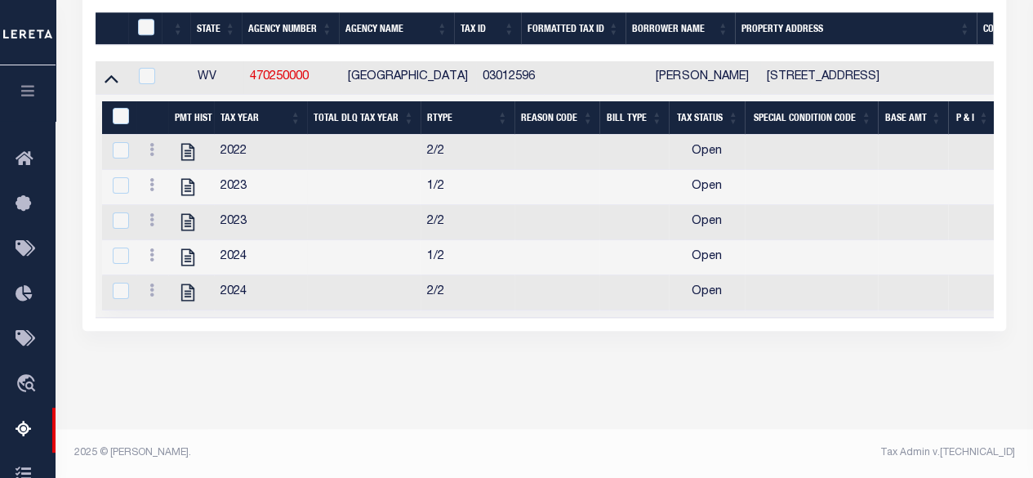
click at [194, 385] on div "Tax Amount Reporting Queue Escrow Summary Escrow Listings In" at bounding box center [544, 17] width 968 height 822
click at [189, 145] on icon "" at bounding box center [187, 151] width 21 height 21
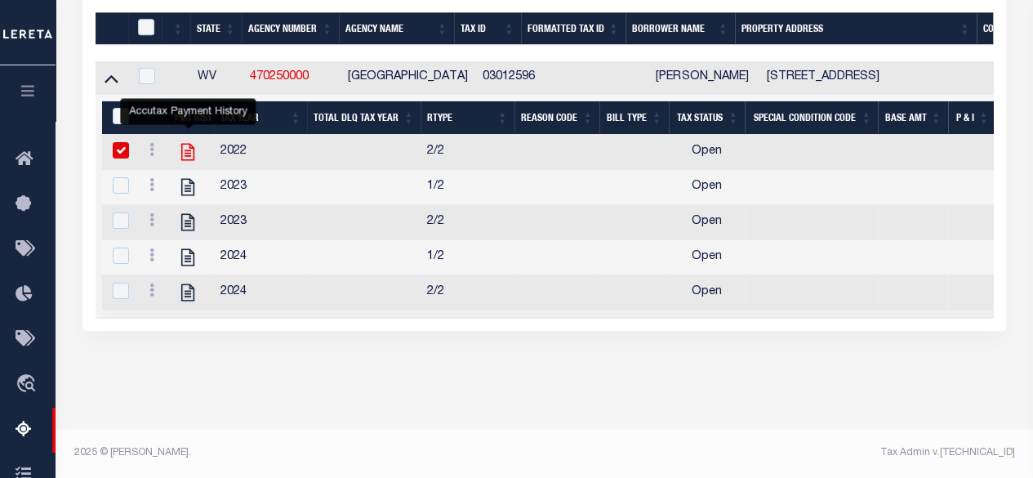
checkbox input "true"
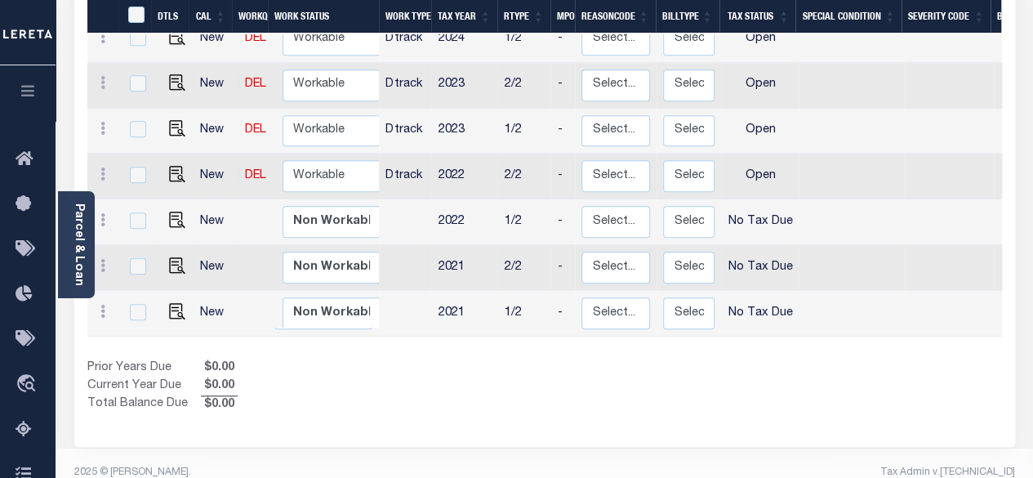
scroll to position [528, 0]
click at [444, 289] on td "2021" at bounding box center [464, 312] width 66 height 46
checkbox input "true"
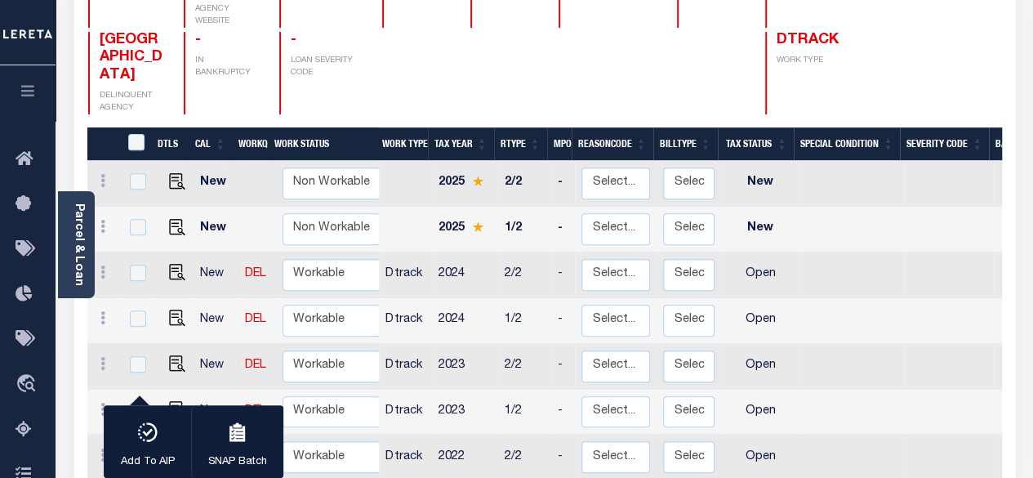
scroll to position [283, 0]
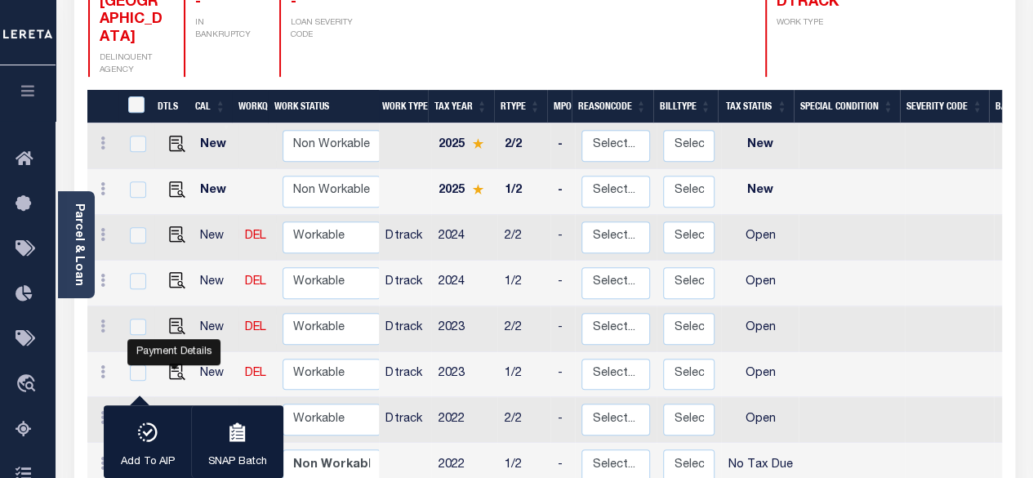
click at [170, 409] on img "" at bounding box center [177, 417] width 16 height 16
checkbox input "true"
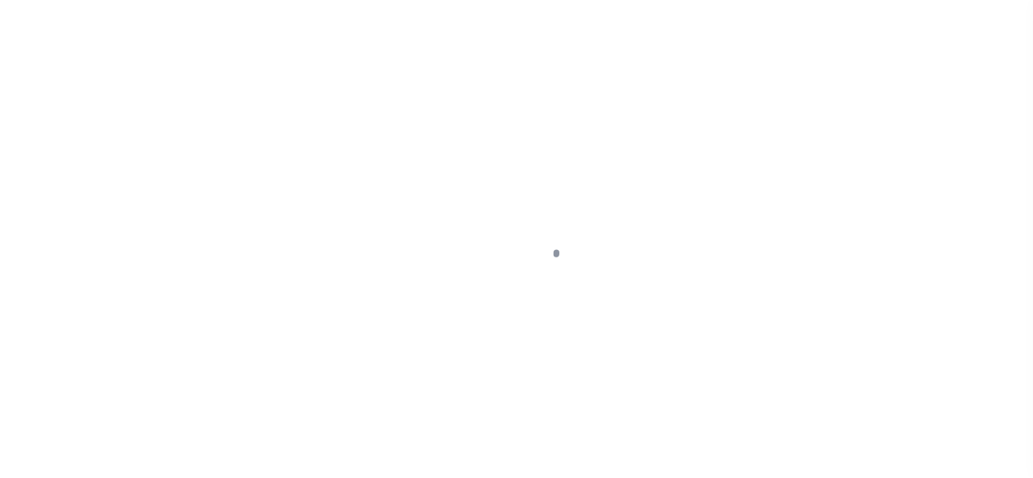
select select "OP2"
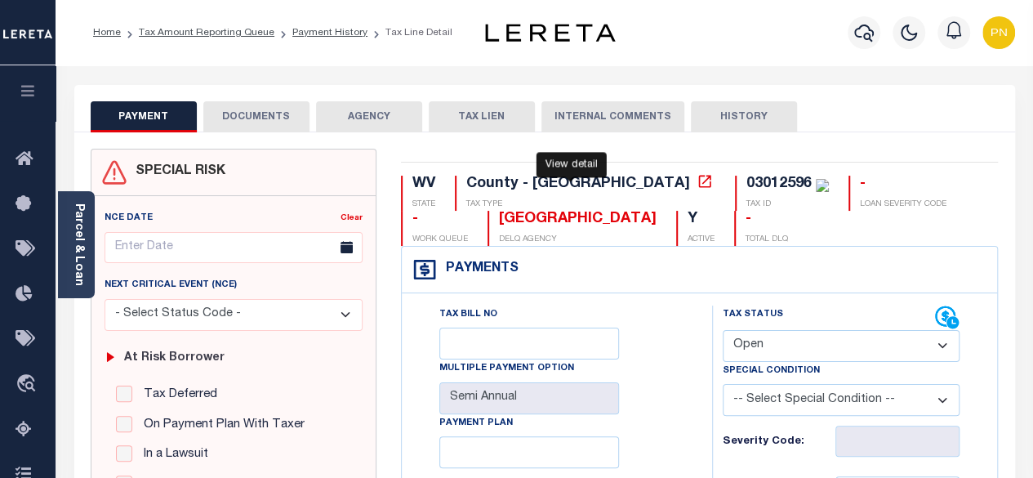
click at [697, 177] on icon at bounding box center [705, 181] width 16 height 16
drag, startPoint x: 678, startPoint y: 184, endPoint x: 611, endPoint y: 185, distance: 67.0
click at [735, 185] on div "03012596 TAX ID" at bounding box center [782, 193] width 94 height 35
copy div "03012596"
click at [78, 236] on link "Parcel & Loan" at bounding box center [78, 244] width 11 height 82
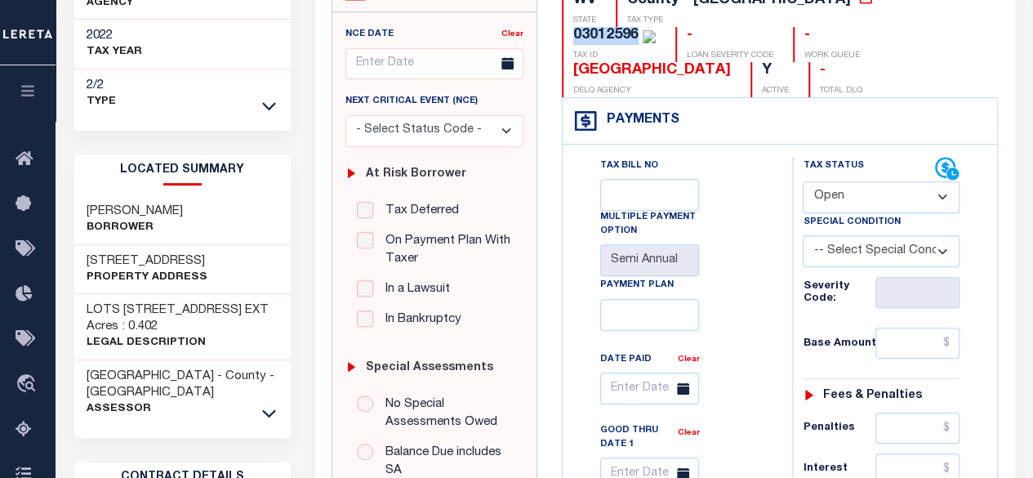
scroll to position [245, 0]
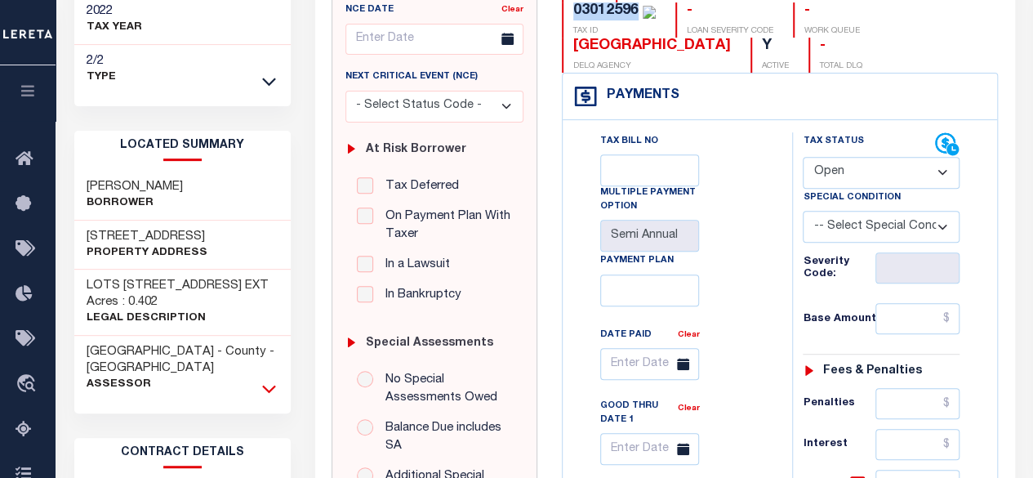
click at [273, 385] on icon at bounding box center [269, 389] width 14 height 8
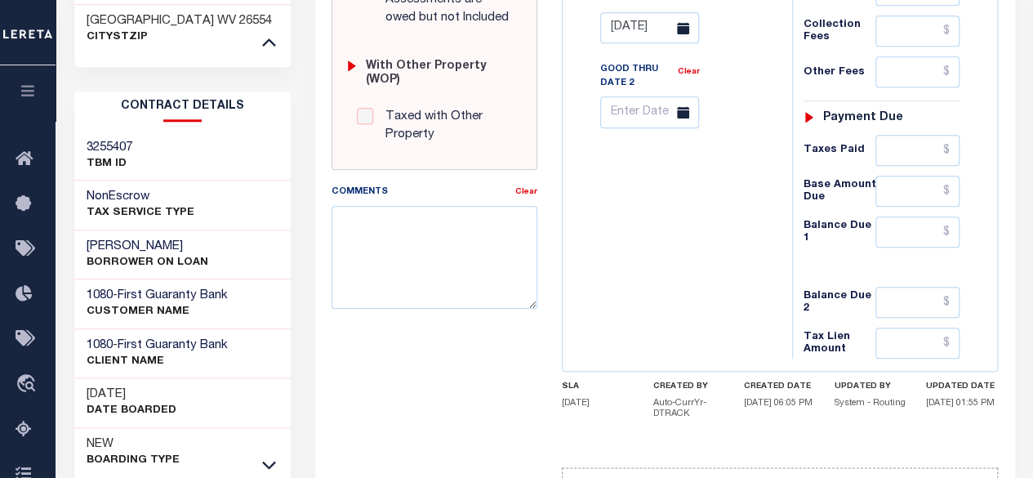
scroll to position [804, 0]
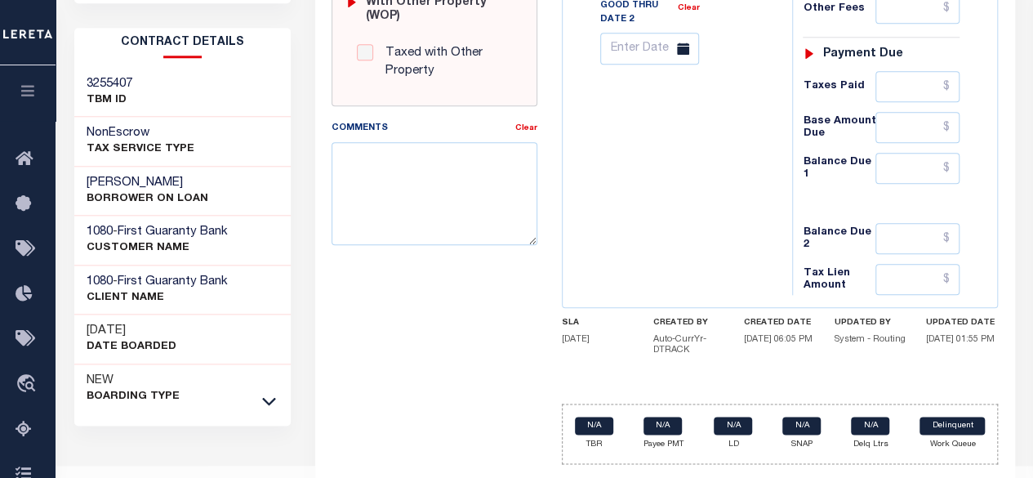
drag, startPoint x: 263, startPoint y: 379, endPoint x: 261, endPoint y: 367, distance: 12.4
click at [263, 392] on icon at bounding box center [269, 400] width 14 height 17
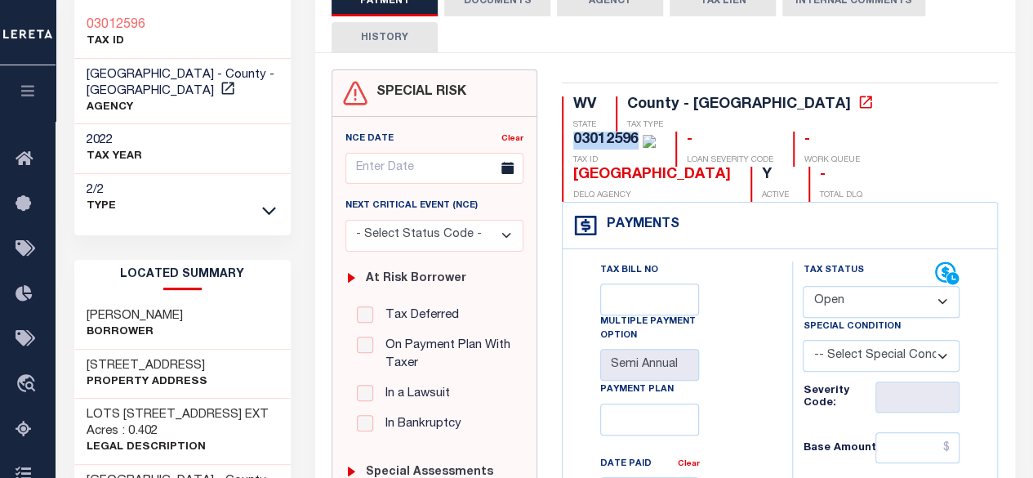
scroll to position [163, 0]
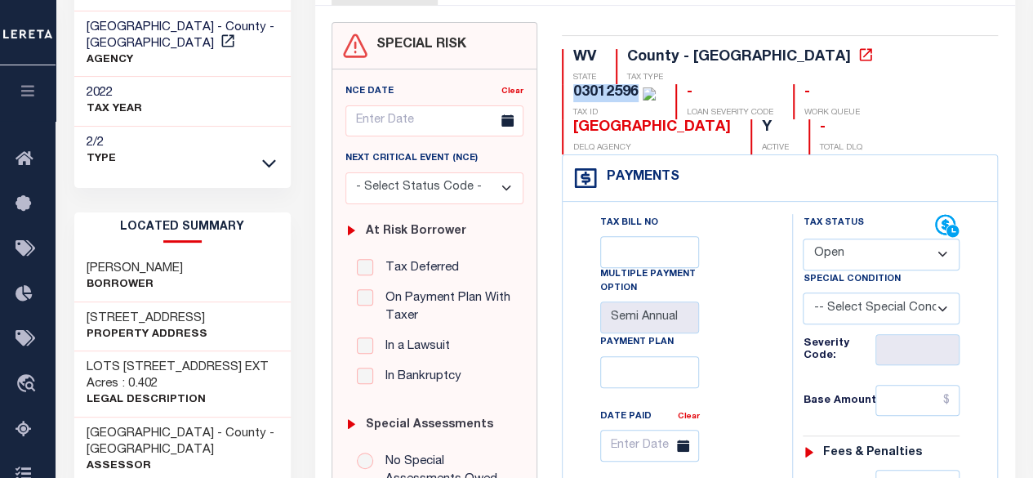
drag, startPoint x: 190, startPoint y: 269, endPoint x: 85, endPoint y: 270, distance: 105.3
click at [85, 270] on div "[PERSON_NAME]" at bounding box center [182, 277] width 217 height 50
copy h3 "[PERSON_NAME]"
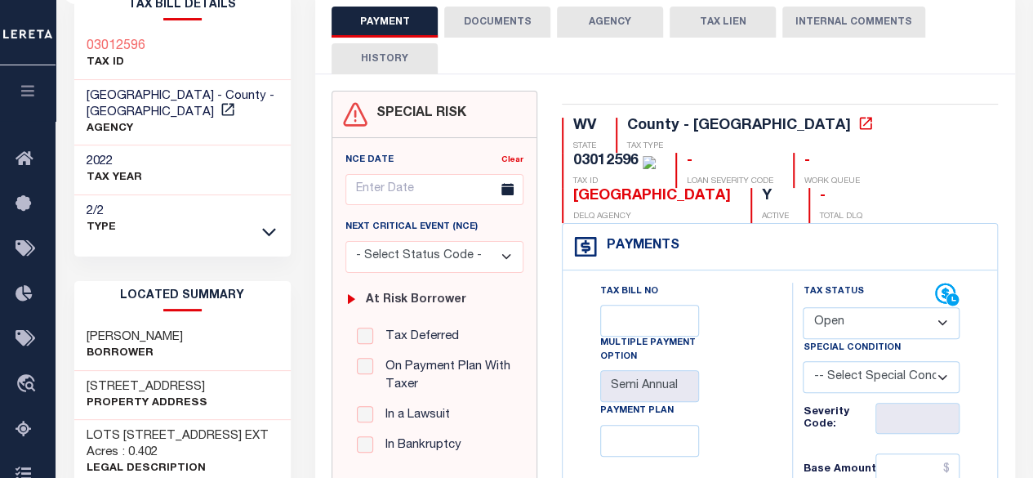
scroll to position [0, 0]
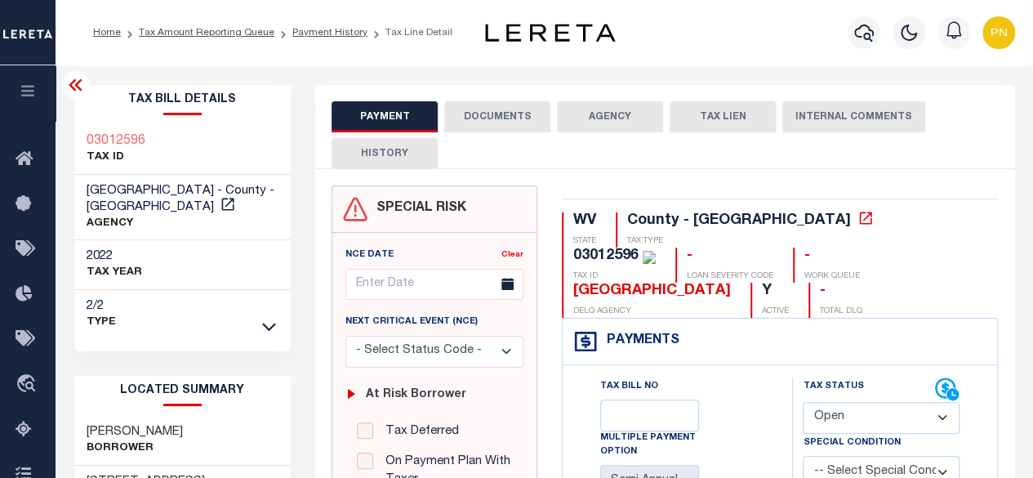
drag, startPoint x: 191, startPoint y: 430, endPoint x: 87, endPoint y: 432, distance: 104.5
click at [87, 432] on h3 "[PERSON_NAME]" at bounding box center [135, 432] width 96 height 16
copy h3 "[PERSON_NAME]"
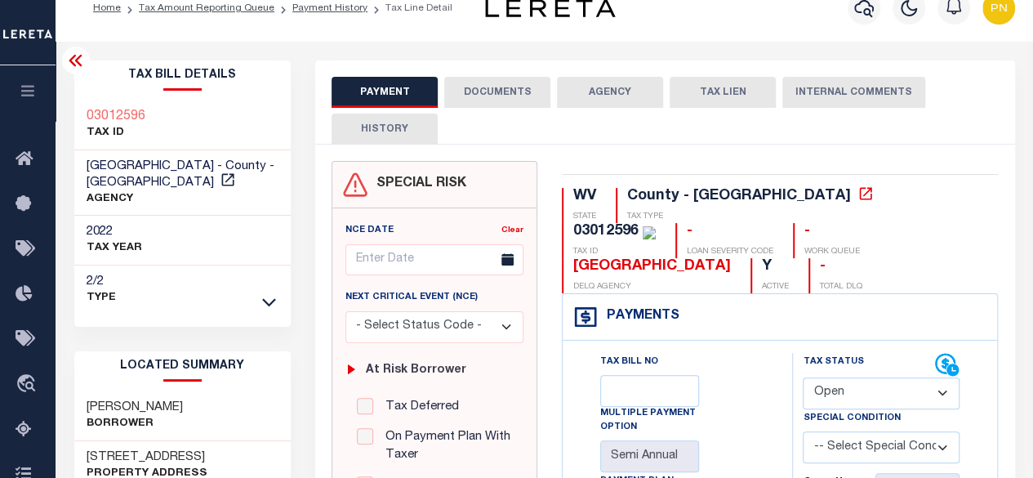
scroll to position [20, 0]
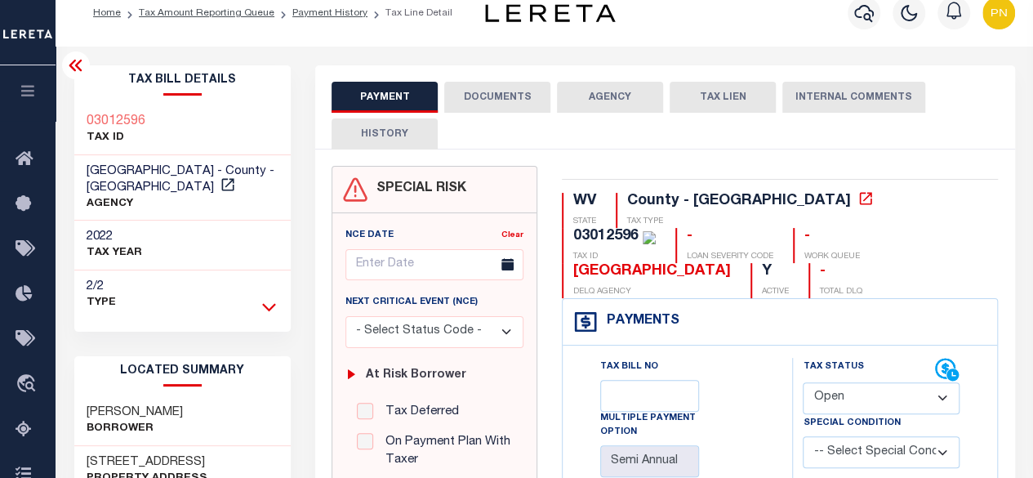
click at [266, 305] on icon at bounding box center [269, 307] width 14 height 8
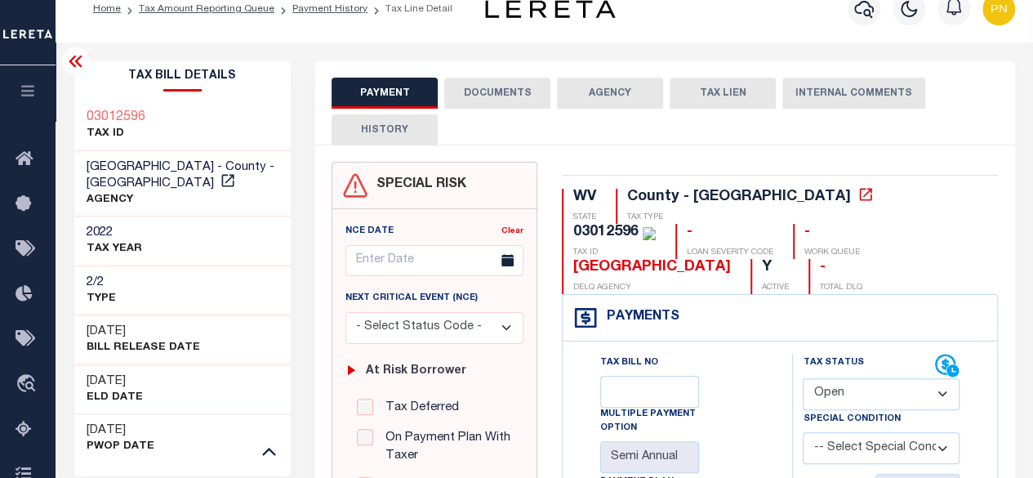
scroll to position [0, 0]
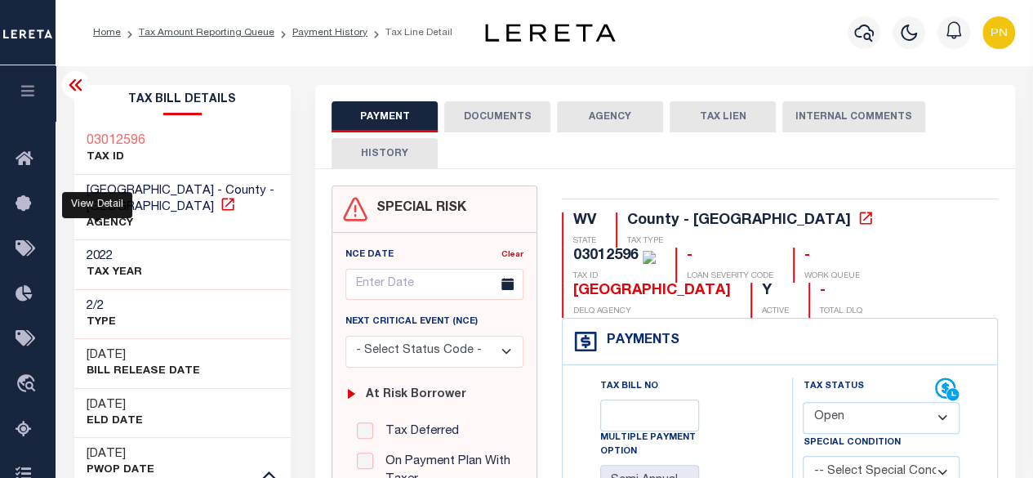
click at [220, 207] on icon at bounding box center [228, 204] width 16 height 16
click at [77, 87] on icon at bounding box center [75, 84] width 13 height 11
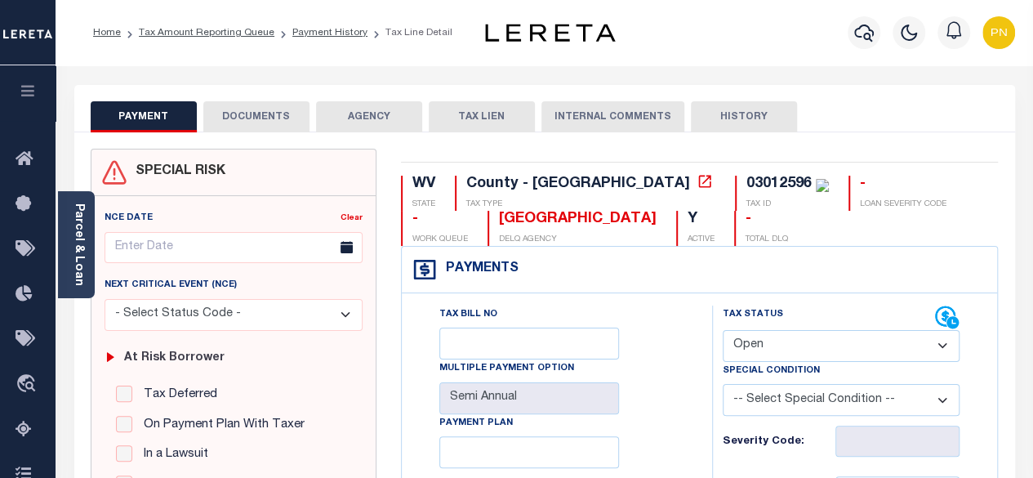
click at [487, 118] on button "TAX LIEN" at bounding box center [482, 116] width 106 height 31
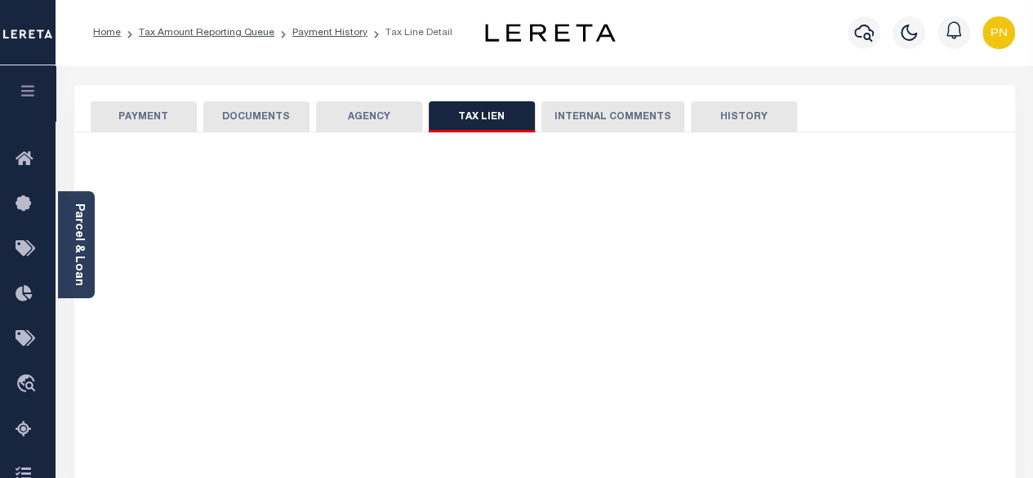
checkbox input "false"
radio input "true"
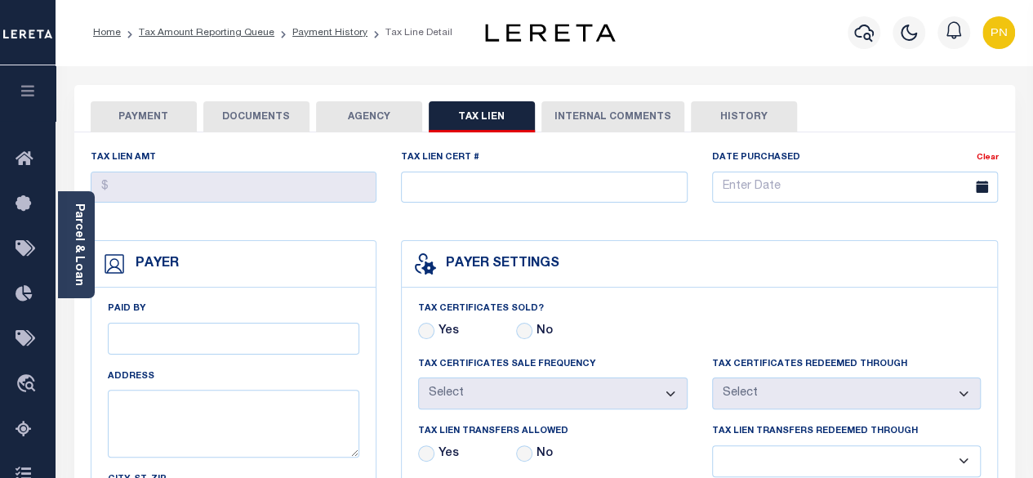
click at [248, 115] on button "DOCUMENTS" at bounding box center [256, 116] width 106 height 31
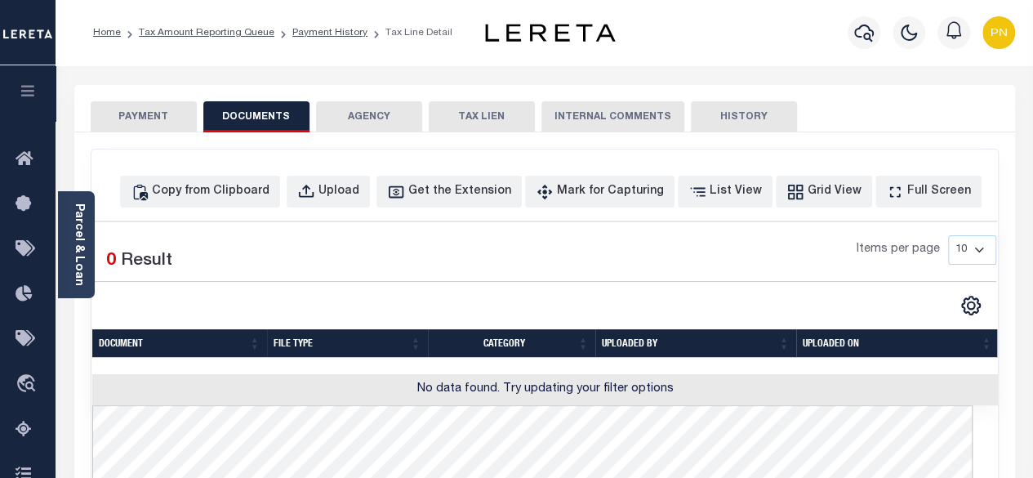
click at [152, 128] on button "PAYMENT" at bounding box center [144, 116] width 106 height 31
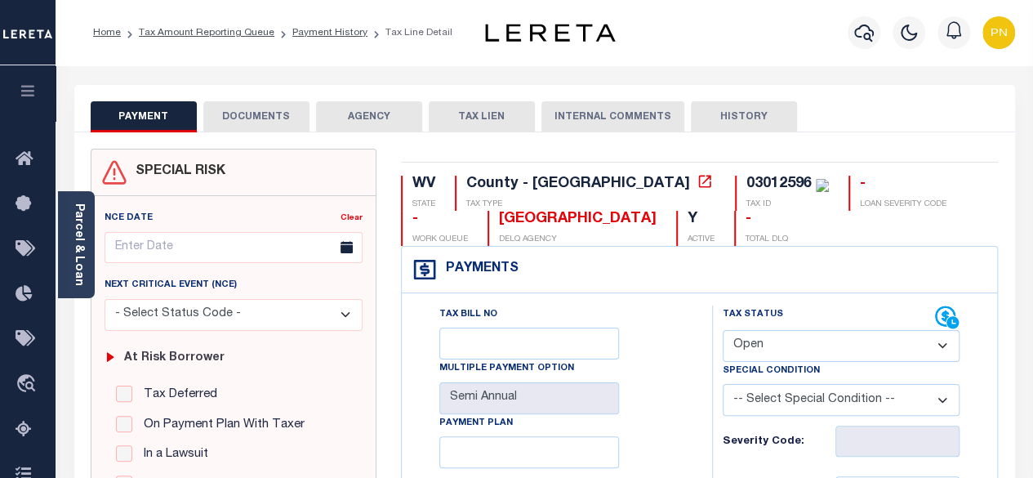
click at [816, 188] on img at bounding box center [822, 185] width 13 height 13
